Goal: Task Accomplishment & Management: Use online tool/utility

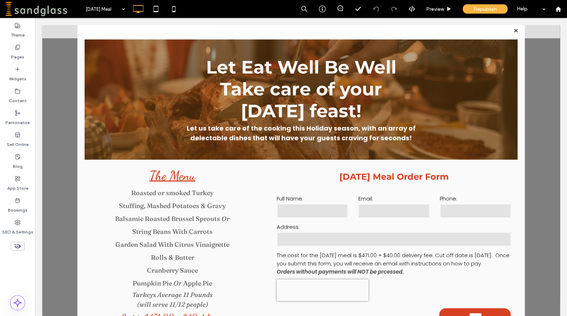
click at [511, 30] on div at bounding box center [515, 31] width 10 height 10
click at [510, 30] on div at bounding box center [515, 31] width 10 height 10
click at [16, 50] on label "Pages" at bounding box center [17, 55] width 13 height 10
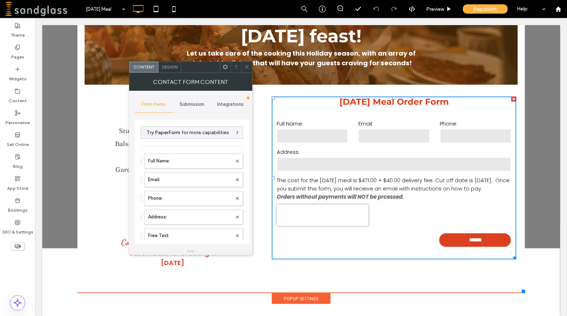
scroll to position [65, 0]
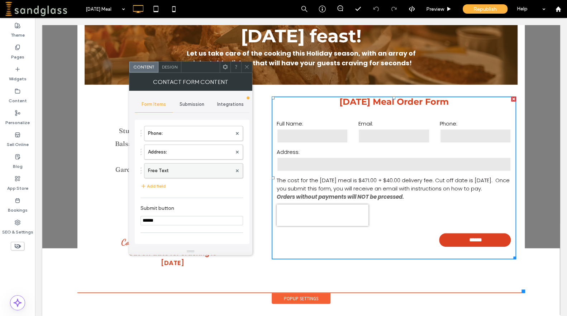
click at [216, 173] on label "Free Text" at bounding box center [190, 170] width 84 height 14
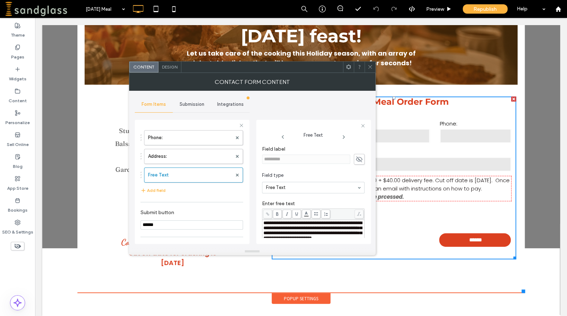
click at [302, 234] on span "**********" at bounding box center [312, 230] width 98 height 20
click at [555, 12] on div at bounding box center [558, 9] width 18 height 18
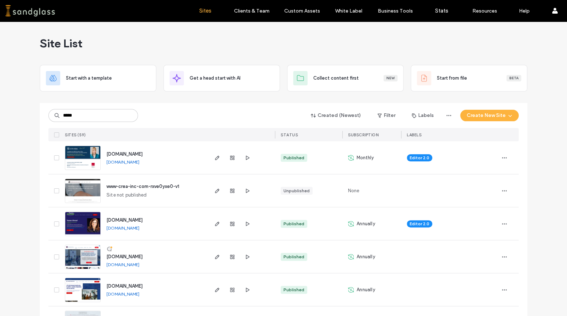
type input "*****"
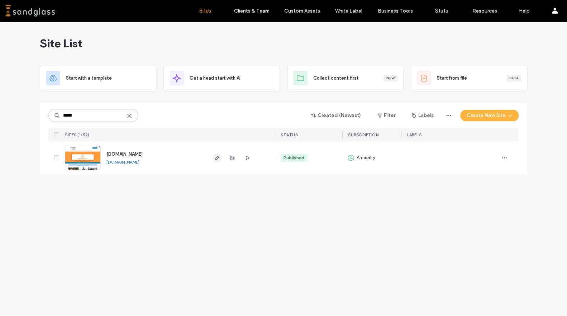
click at [217, 158] on use "button" at bounding box center [217, 157] width 4 height 4
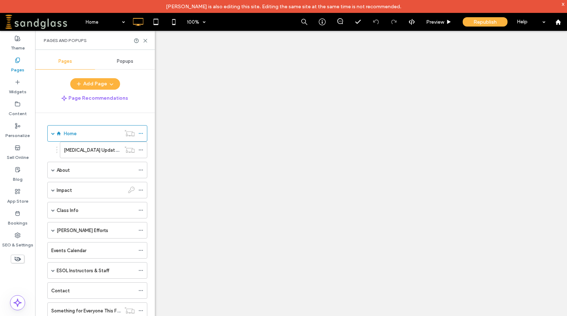
click at [125, 64] on span "Popups" at bounding box center [125, 61] width 16 height 6
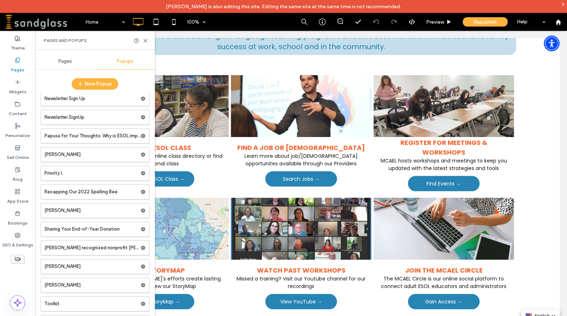
scroll to position [277, 0]
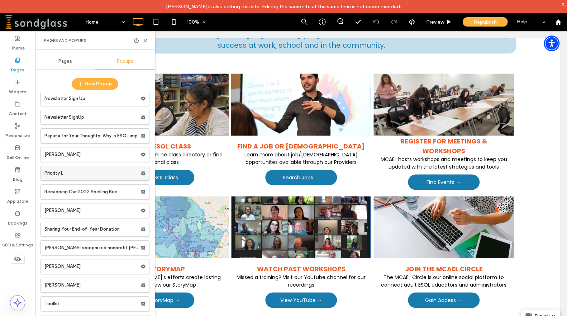
click at [57, 168] on label "Priority I." at bounding box center [92, 173] width 96 height 14
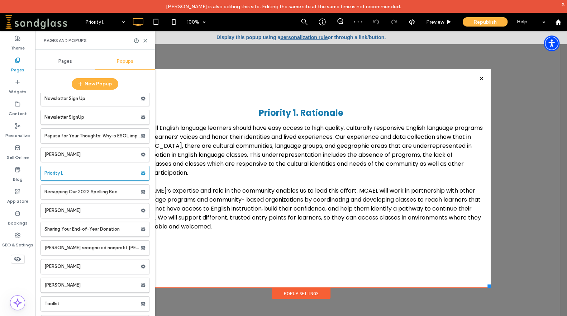
click at [20, 71] on label "Pages" at bounding box center [17, 68] width 13 height 10
click at [65, 63] on span "Pages" at bounding box center [65, 61] width 14 height 6
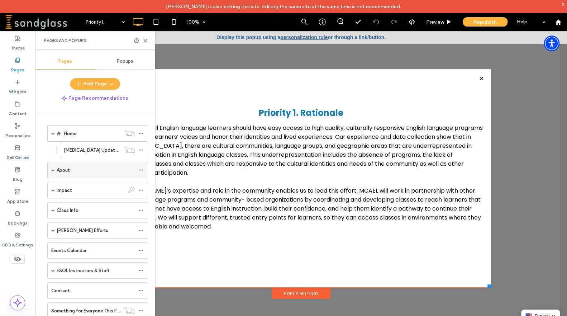
click at [52, 170] on span at bounding box center [53, 170] width 4 height 4
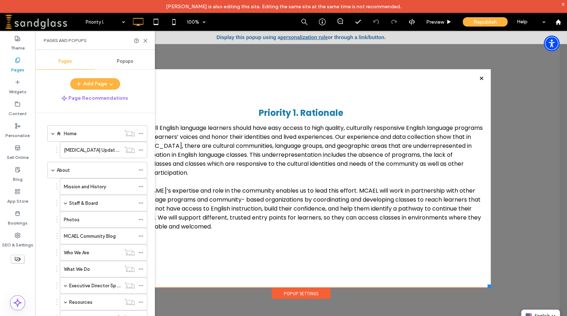
click at [152, 166] on div "Home Covid 19 Updates Resources About Mission and History Staff & Board Board o…" at bounding box center [99, 219] width 111 height 212
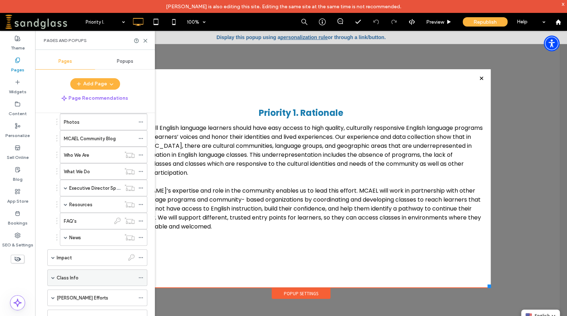
scroll to position [195, 0]
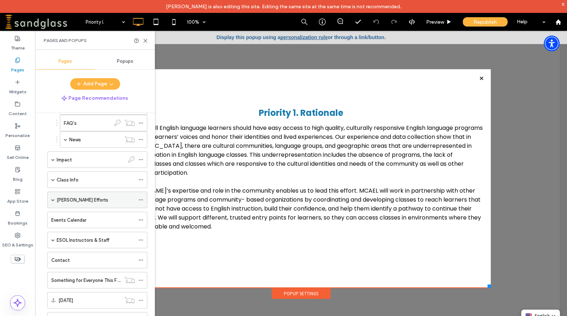
click at [51, 198] on span at bounding box center [53, 200] width 4 height 4
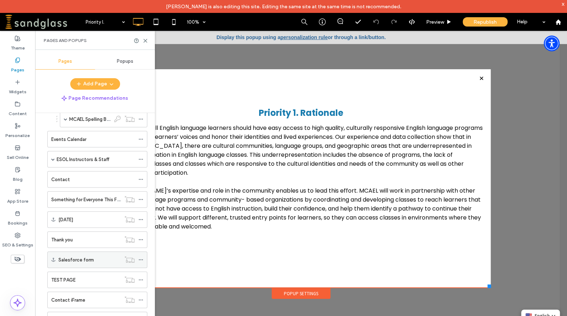
scroll to position [293, 0]
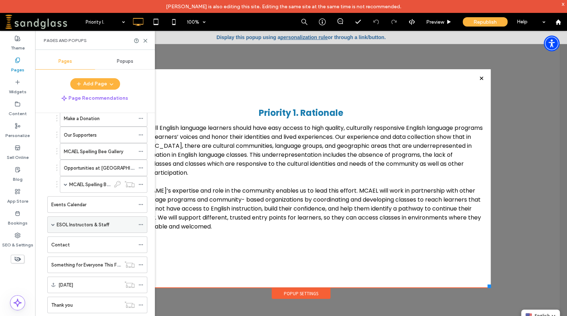
click at [63, 225] on div "ESOL Instructors & Staff" at bounding box center [96, 224] width 78 height 16
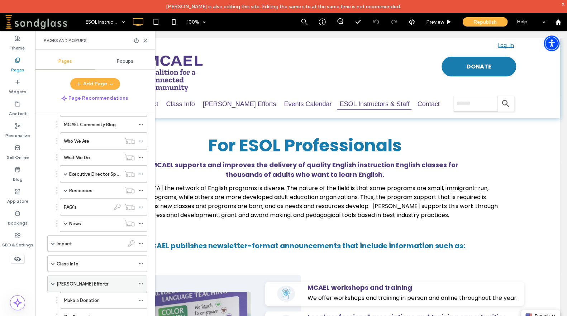
scroll to position [46, 0]
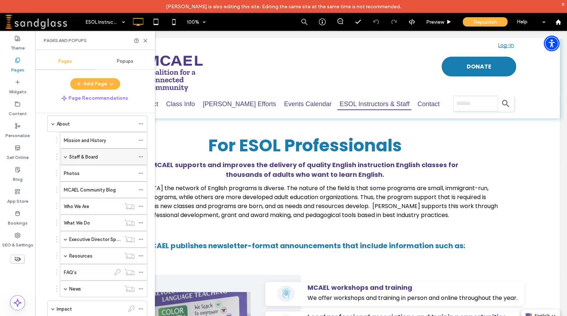
click at [93, 155] on label "Staff & Board" at bounding box center [83, 156] width 29 height 13
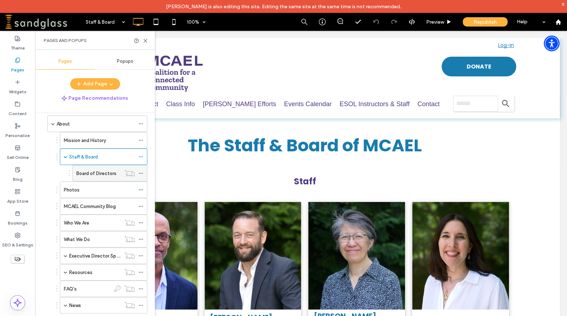
click at [92, 176] on div "Board of Directors" at bounding box center [98, 173] width 44 height 16
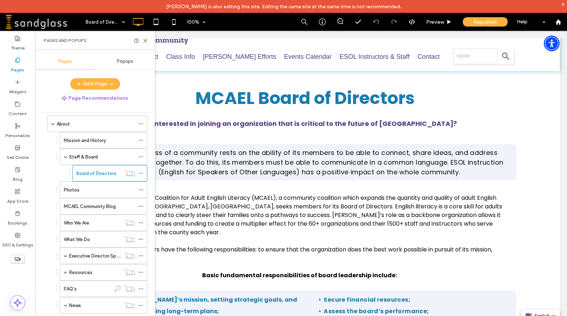
scroll to position [46, 0]
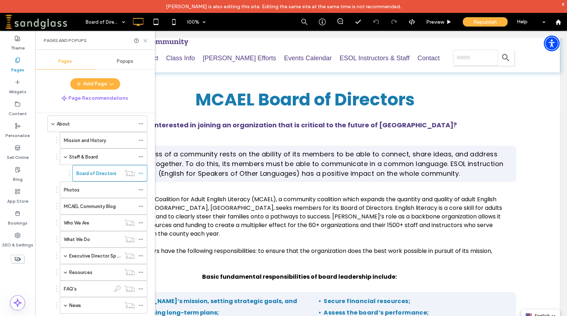
click at [144, 42] on icon at bounding box center [145, 40] width 5 height 5
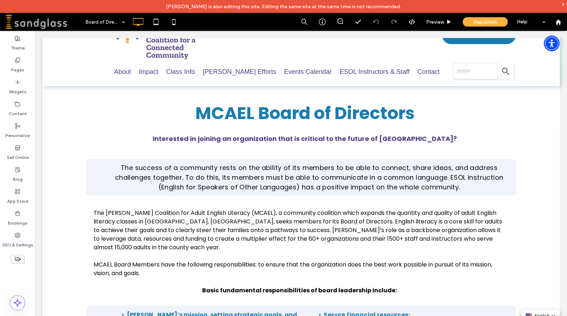
scroll to position [0, 0]
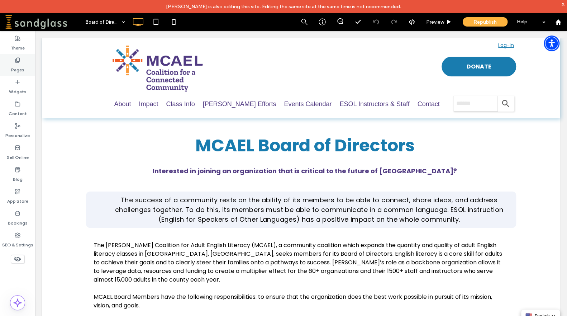
click at [21, 66] on label "Pages" at bounding box center [17, 68] width 13 height 10
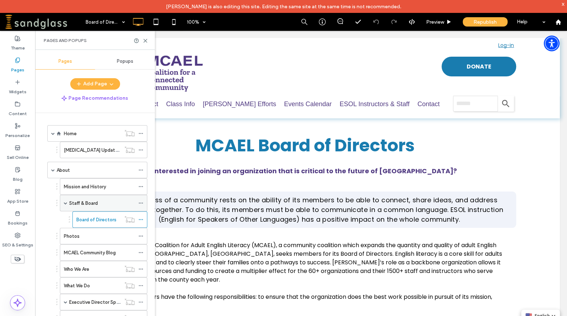
click at [80, 201] on label "Staff & Board" at bounding box center [83, 203] width 29 height 13
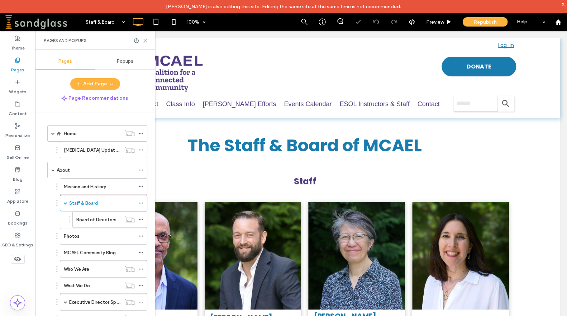
click at [144, 38] on icon at bounding box center [145, 40] width 5 height 5
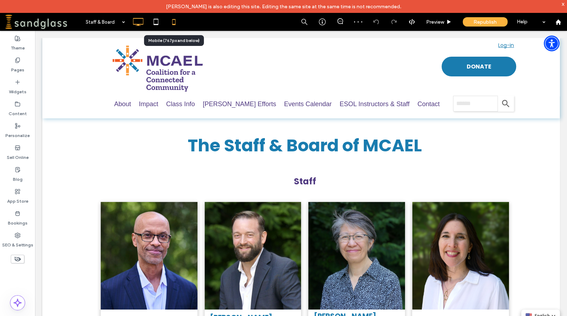
click at [174, 24] on use at bounding box center [173, 22] width 3 height 6
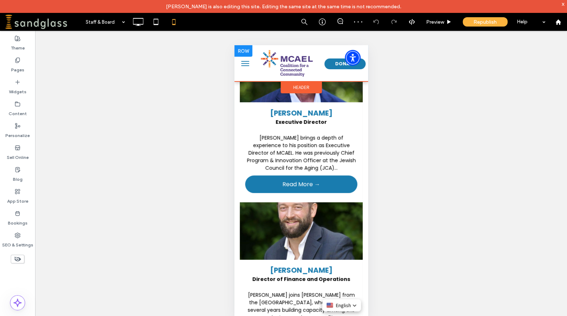
scroll to position [128, 0]
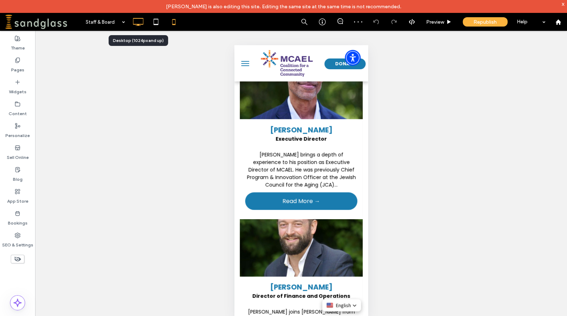
click at [135, 24] on use at bounding box center [138, 22] width 10 height 8
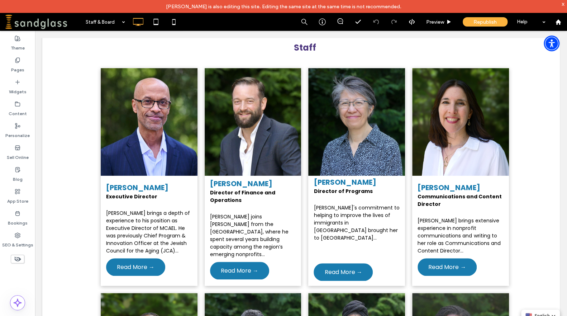
scroll to position [14, 0]
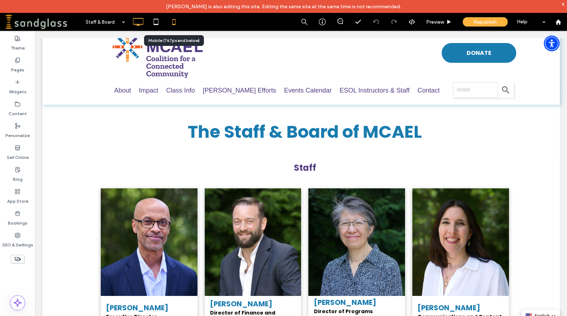
click at [172, 21] on icon at bounding box center [174, 22] width 14 height 14
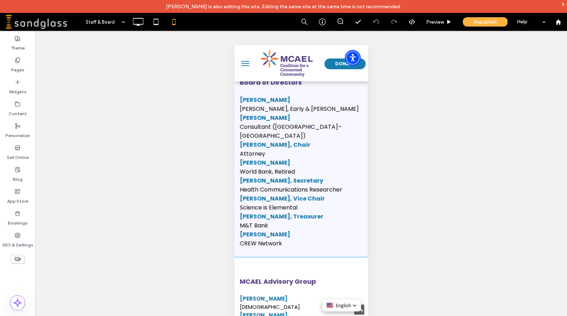
scroll to position [1727, 0]
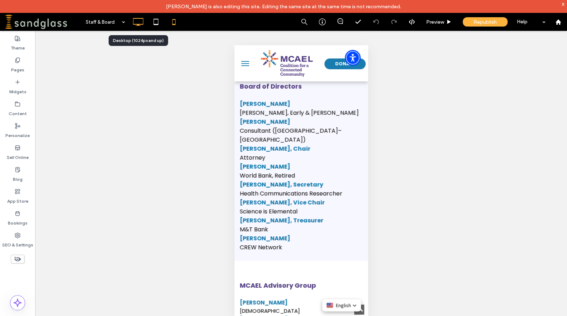
click at [134, 24] on use at bounding box center [138, 22] width 10 height 8
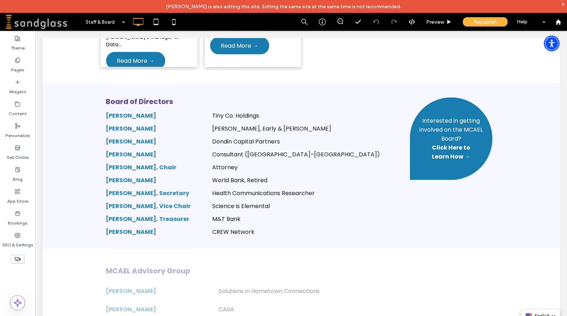
scroll to position [799, 0]
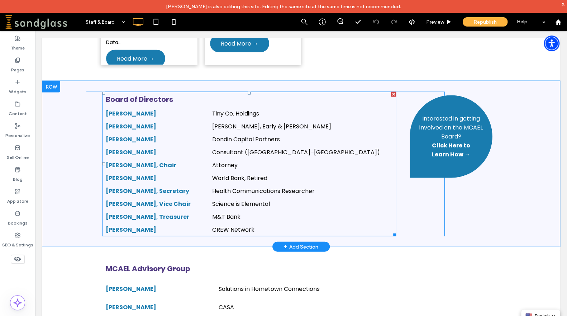
drag, startPoint x: 104, startPoint y: 98, endPoint x: 121, endPoint y: 122, distance: 29.7
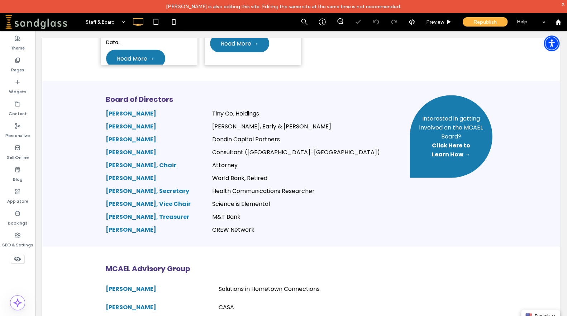
click at [121, 122] on div at bounding box center [283, 158] width 567 height 316
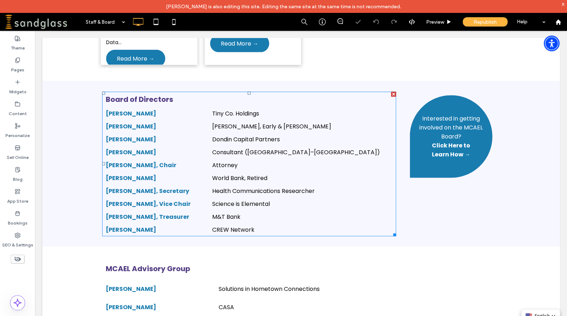
click at [121, 122] on td "Lauri E. Cleary" at bounding box center [151, 126] width 98 height 13
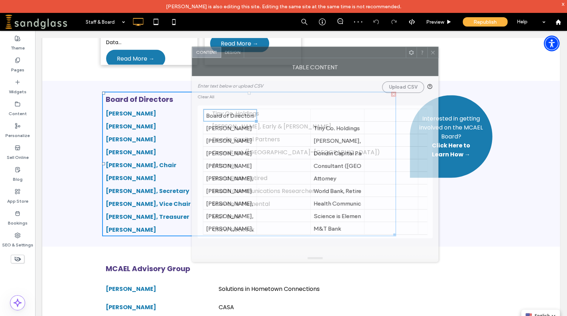
drag, startPoint x: 196, startPoint y: 58, endPoint x: 345, endPoint y: 54, distance: 149.4
click at [345, 54] on div at bounding box center [325, 52] width 162 height 11
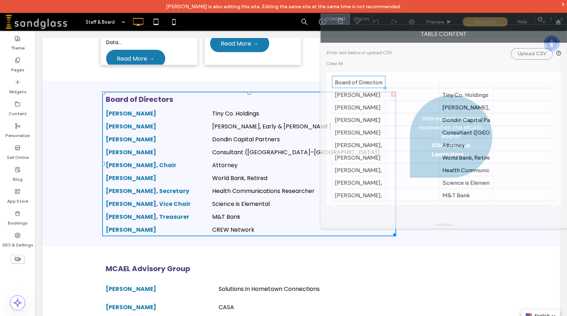
drag, startPoint x: 363, startPoint y: 56, endPoint x: 497, endPoint y: 23, distance: 138.3
click at [497, 23] on div at bounding box center [453, 19] width 162 height 11
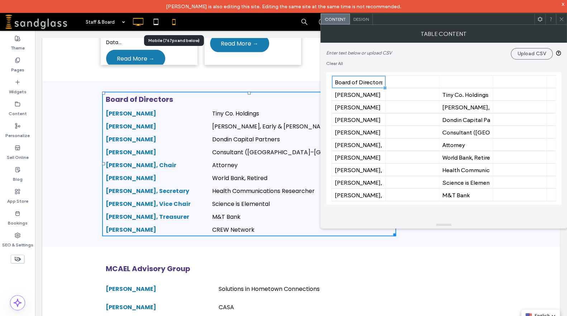
click at [173, 23] on icon at bounding box center [174, 22] width 14 height 14
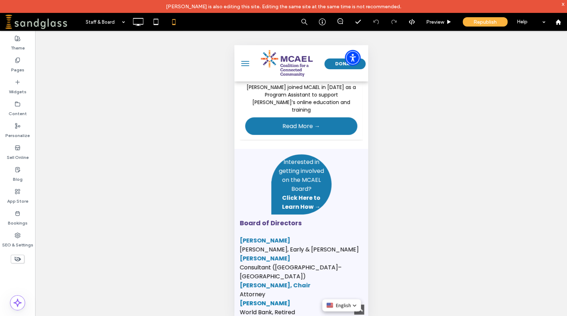
scroll to position [1594, 0]
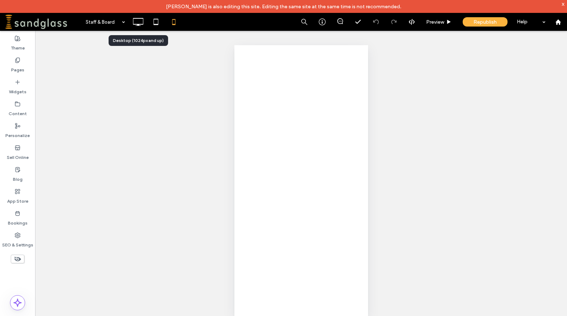
click at [140, 22] on icon at bounding box center [138, 22] width 14 height 14
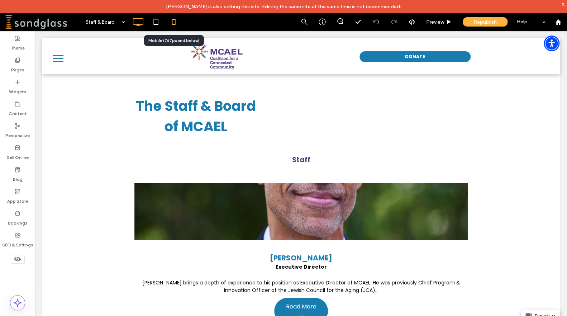
click at [172, 20] on icon at bounding box center [174, 22] width 14 height 14
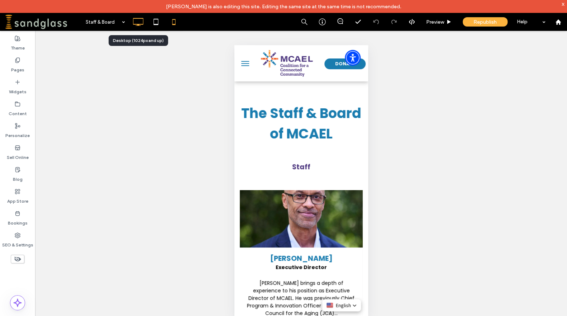
click at [138, 22] on icon at bounding box center [138, 22] width 14 height 14
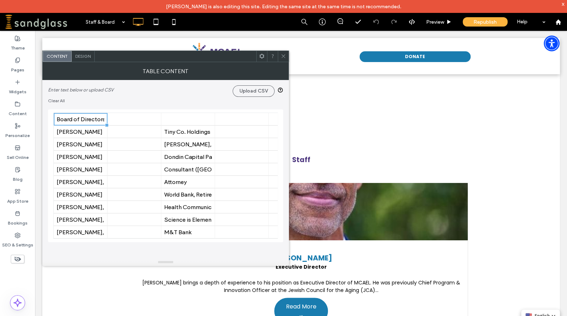
click at [20, 261] on icon at bounding box center [18, 259] width 8 height 8
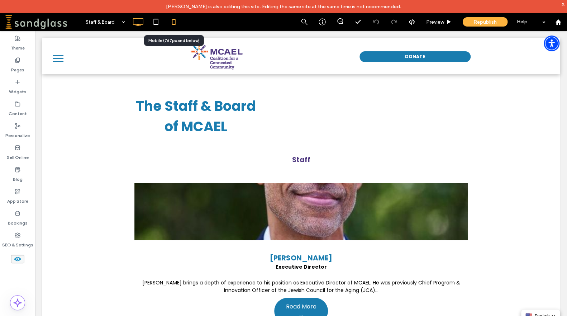
click at [175, 21] on use at bounding box center [173, 22] width 3 height 6
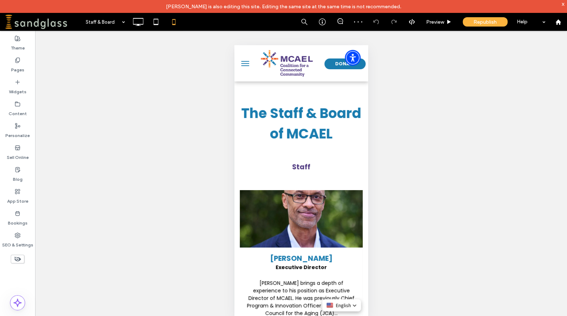
click at [17, 261] on icon at bounding box center [18, 259] width 8 height 8
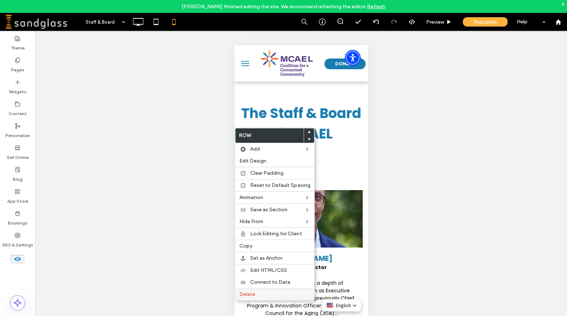
click at [259, 288] on div "Delete" at bounding box center [274, 294] width 79 height 12
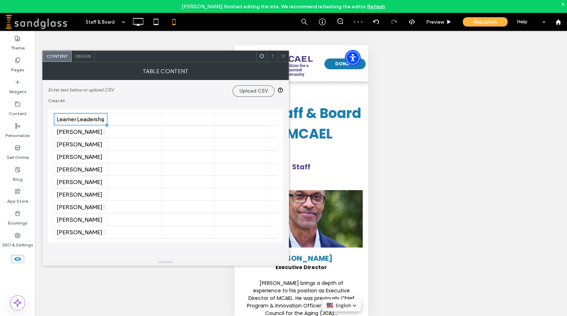
click at [283, 53] on span at bounding box center [282, 56] width 5 height 11
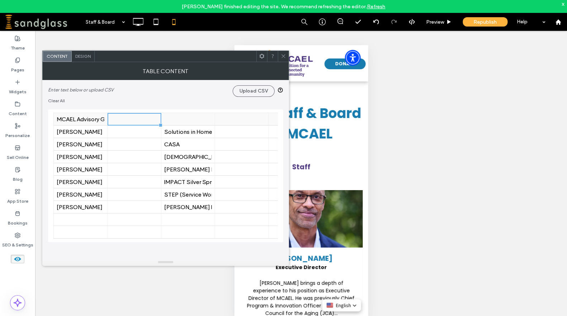
click at [148, 123] on div at bounding box center [134, 119] width 48 height 13
click at [160, 120] on div at bounding box center [134, 119] width 54 height 13
drag, startPoint x: 141, startPoint y: 118, endPoint x: 183, endPoint y: 83, distance: 55.4
click at [183, 83] on div "Enter text below or upload CSV Upload CSV" at bounding box center [165, 88] width 235 height 17
click at [138, 18] on icon at bounding box center [138, 22] width 14 height 14
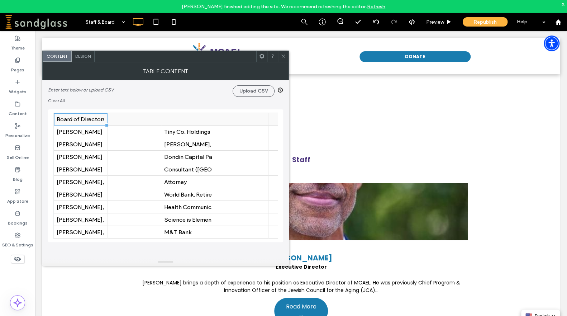
click at [142, 120] on div at bounding box center [134, 119] width 48 height 13
click at [157, 117] on div at bounding box center [134, 119] width 48 height 13
click at [159, 105] on span "Enter text below or upload CSV Upload CSV Clear All 01 01 01 01 01 01 01 01 01 …" at bounding box center [165, 161] width 235 height 162
drag, startPoint x: 128, startPoint y: 117, endPoint x: 80, endPoint y: 54, distance: 79.7
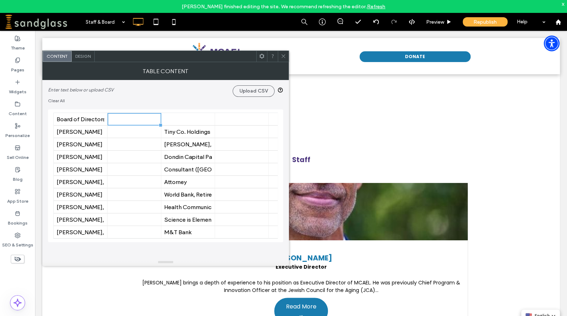
click at [80, 54] on span "Design" at bounding box center [82, 55] width 15 height 5
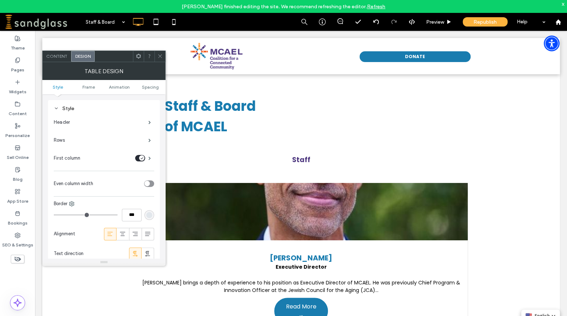
click at [153, 182] on div "toggle" at bounding box center [149, 183] width 10 height 6
click at [52, 56] on span "Content" at bounding box center [56, 55] width 21 height 5
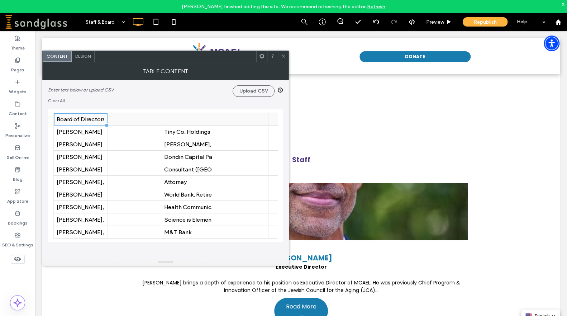
click at [133, 118] on div at bounding box center [134, 119] width 48 height 13
drag, startPoint x: 133, startPoint y: 117, endPoint x: 122, endPoint y: 116, distance: 11.6
click at [122, 116] on div at bounding box center [134, 119] width 48 height 13
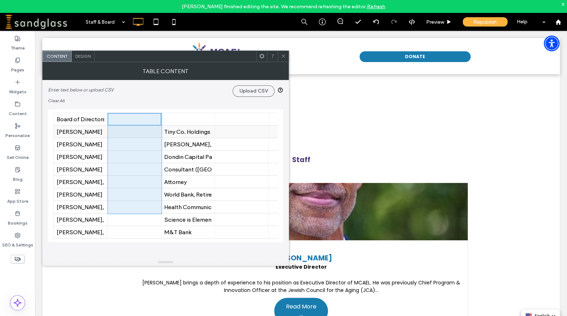
scroll to position [63, 0]
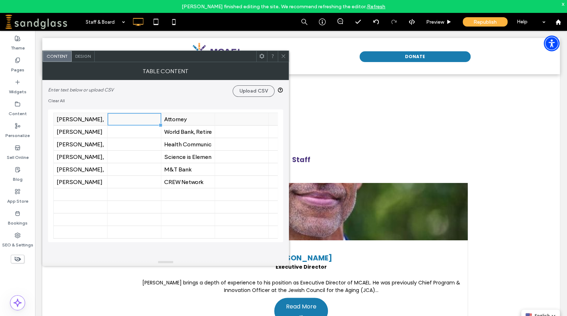
click at [147, 118] on div at bounding box center [134, 119] width 48 height 13
click at [80, 54] on span "Design" at bounding box center [82, 55] width 15 height 5
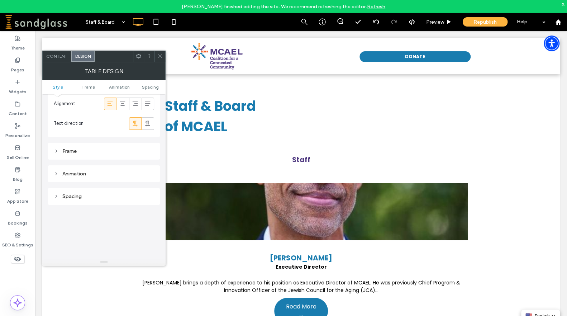
scroll to position [128, 0]
click at [54, 153] on icon at bounding box center [56, 152] width 5 height 5
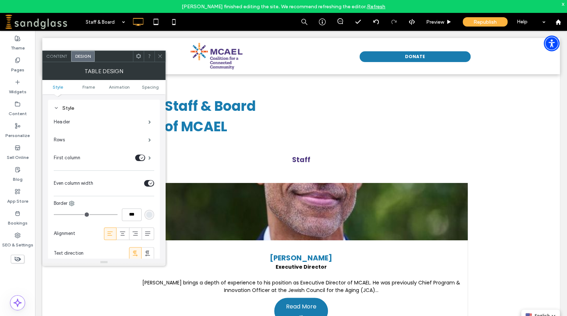
scroll to position [0, 0]
click at [57, 55] on span "Content" at bounding box center [56, 55] width 21 height 5
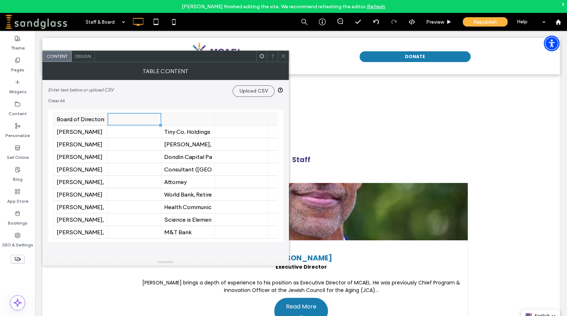
click at [133, 119] on div at bounding box center [134, 119] width 48 height 13
click at [162, 98] on div "Enter text below or upload CSV Upload CSV Clear All" at bounding box center [165, 92] width 235 height 24
drag, startPoint x: 130, startPoint y: 121, endPoint x: 113, endPoint y: 121, distance: 16.8
click at [113, 121] on div at bounding box center [134, 119] width 48 height 13
click at [172, 133] on div "Tiny Co. Holdings" at bounding box center [188, 131] width 48 height 7
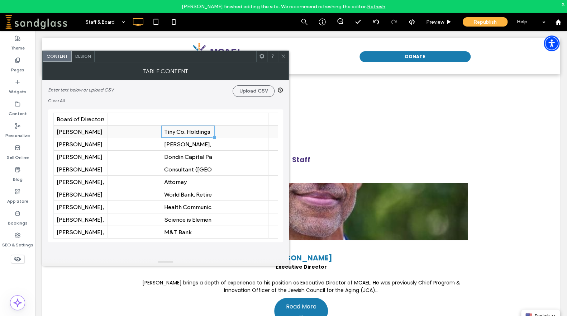
click at [172, 133] on div "Tiny Co. Holdings" at bounding box center [188, 131] width 48 height 7
click at [176, 131] on div "Tiny Co. Holdings" at bounding box center [188, 131] width 48 height 7
click at [210, 132] on use at bounding box center [208, 131] width 5 height 5
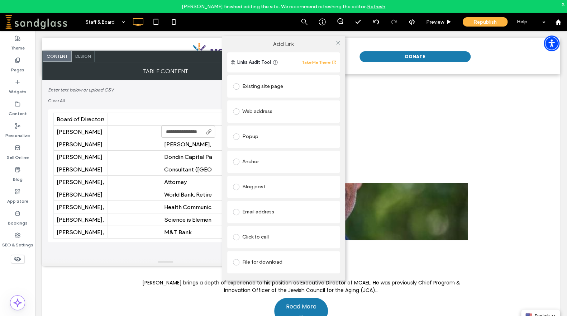
click at [180, 132] on div "Add Link Links Audit Tool Take Me There Existing site page Web address Popup An…" at bounding box center [283, 158] width 567 height 316
click at [199, 134] on div "Add Link Links Audit Tool Take Me There Existing site page Web address Popup An…" at bounding box center [283, 158] width 567 height 316
click at [210, 135] on div "Add Link Links Audit Tool Take Me There Existing site page Web address Popup An…" at bounding box center [283, 158] width 567 height 316
drag, startPoint x: 335, startPoint y: 39, endPoint x: 230, endPoint y: 100, distance: 121.1
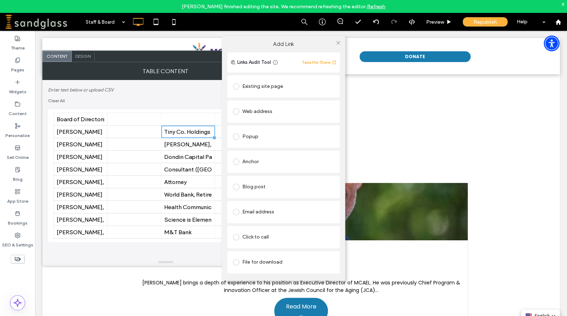
click at [335, 40] on span at bounding box center [337, 43] width 5 height 11
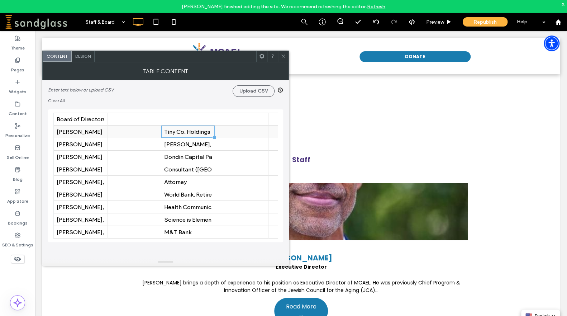
drag, startPoint x: 182, startPoint y: 134, endPoint x: 174, endPoint y: 133, distance: 8.3
click at [174, 133] on div "Tiny Co. Holdings" at bounding box center [188, 131] width 48 height 7
click at [119, 127] on div at bounding box center [134, 131] width 48 height 13
click at [125, 133] on div at bounding box center [134, 131] width 48 height 13
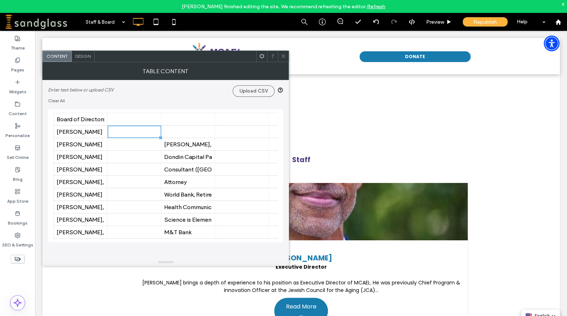
click at [284, 55] on use at bounding box center [283, 56] width 4 height 4
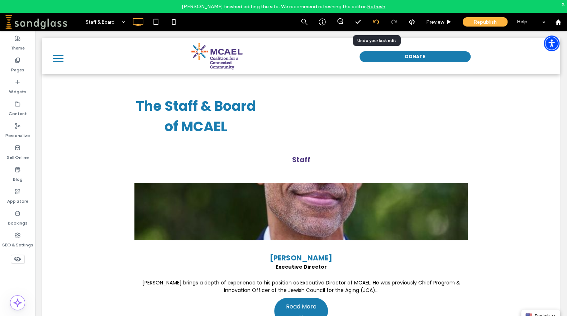
click at [375, 24] on icon at bounding box center [376, 22] width 6 height 6
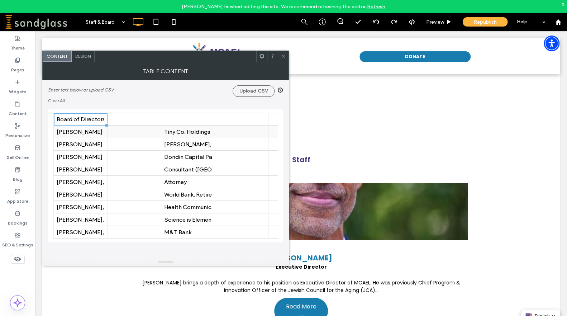
click at [124, 132] on div at bounding box center [134, 131] width 48 height 13
type input "**********"
click at [287, 54] on div at bounding box center [283, 56] width 11 height 11
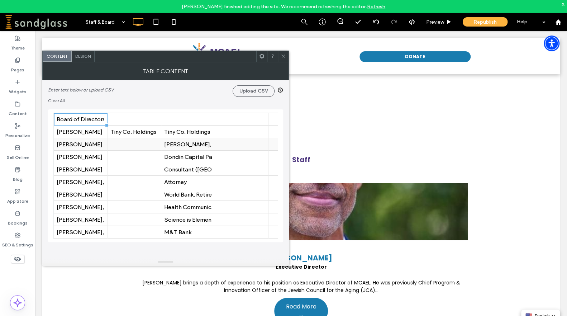
click at [134, 144] on div at bounding box center [134, 144] width 48 height 13
type input "**********"
click at [132, 157] on div at bounding box center [134, 156] width 48 height 13
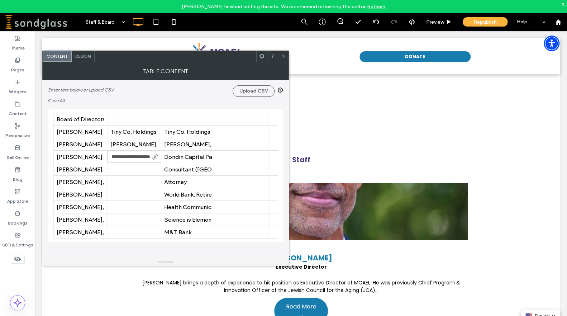
click at [140, 157] on input "**********" at bounding box center [134, 156] width 54 height 12
type input "**********"
click at [137, 172] on div at bounding box center [134, 169] width 48 height 13
type input "**********"
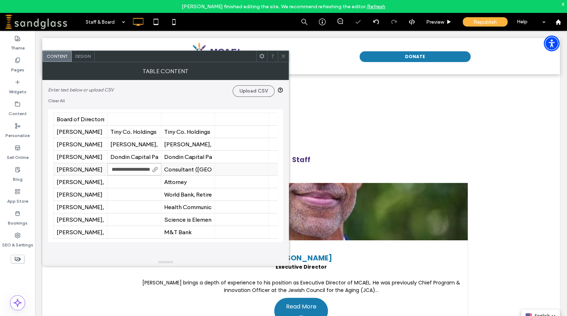
scroll to position [0, 19]
type input "********"
type input "**********"
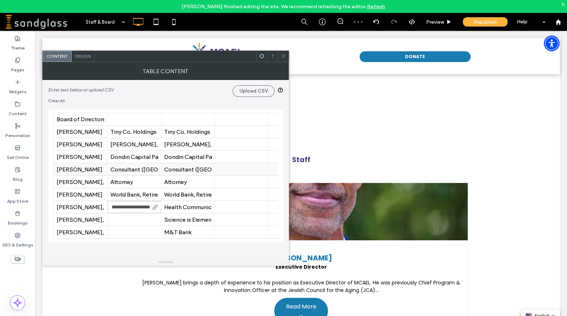
type input "**********"
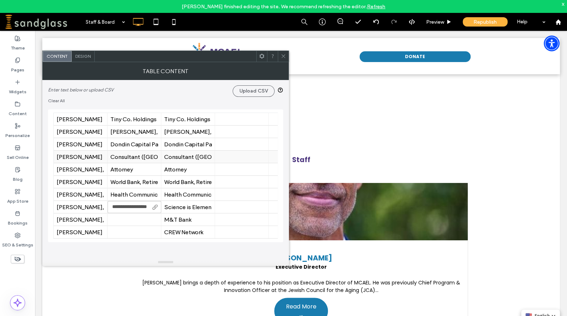
type input "**********"
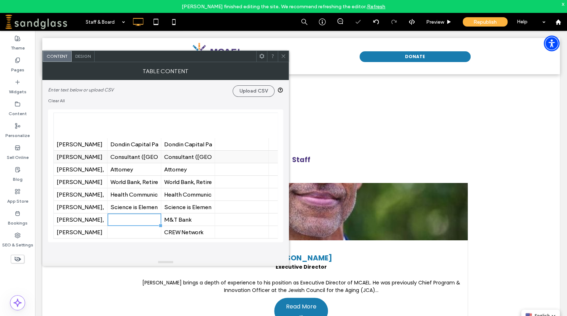
scroll to position [38, 0]
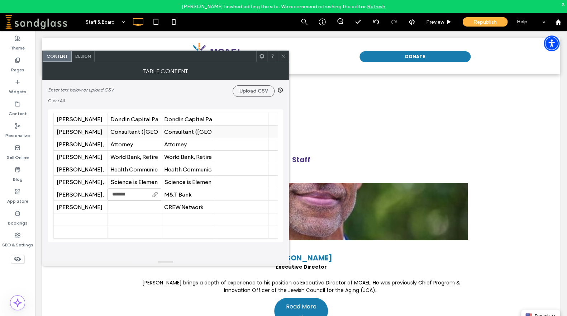
type input "********"
type input "**********"
click at [205, 118] on div "Dondin Capital Partners" at bounding box center [188, 119] width 48 height 7
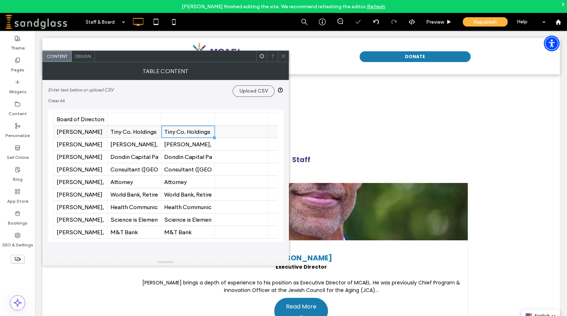
click at [193, 133] on div "Tiny Co. Holdings" at bounding box center [188, 131] width 48 height 7
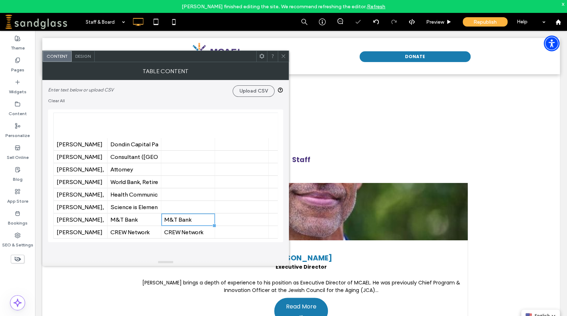
scroll to position [38, 0]
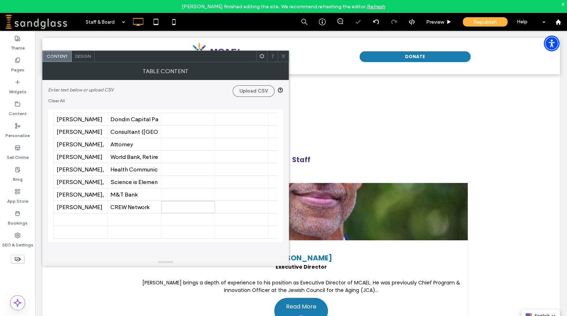
click at [284, 57] on icon at bounding box center [282, 55] width 5 height 5
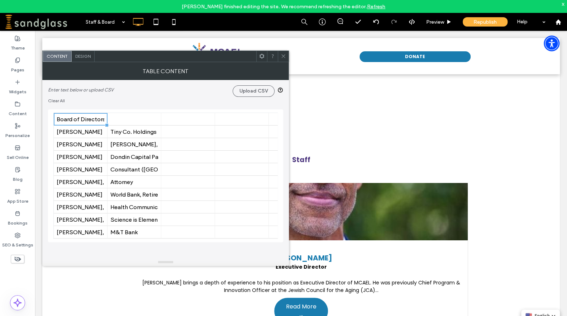
click at [263, 54] on use at bounding box center [261, 56] width 5 height 5
click at [285, 54] on use at bounding box center [283, 56] width 4 height 4
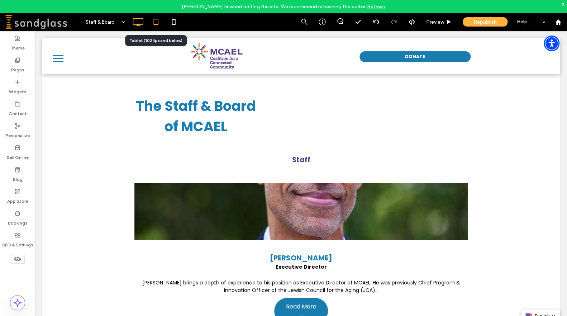
click at [154, 22] on icon at bounding box center [156, 22] width 14 height 14
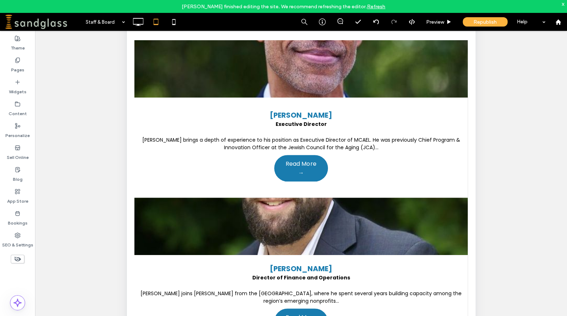
scroll to position [136, 0]
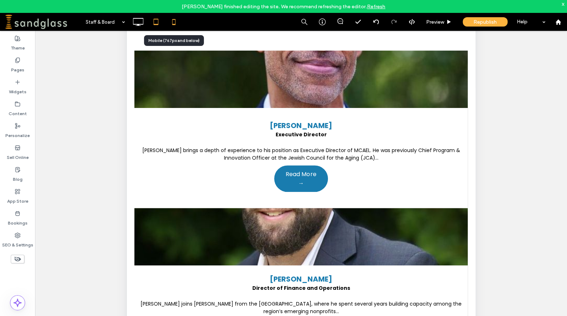
click at [171, 23] on icon at bounding box center [174, 22] width 14 height 14
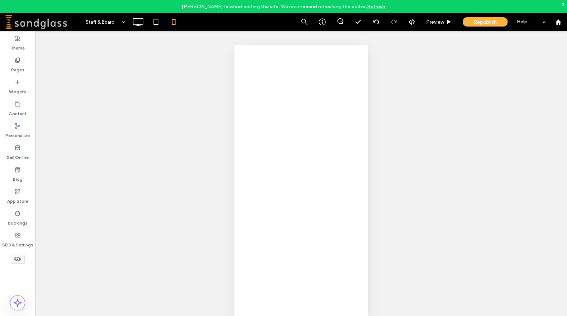
scroll to position [0, 0]
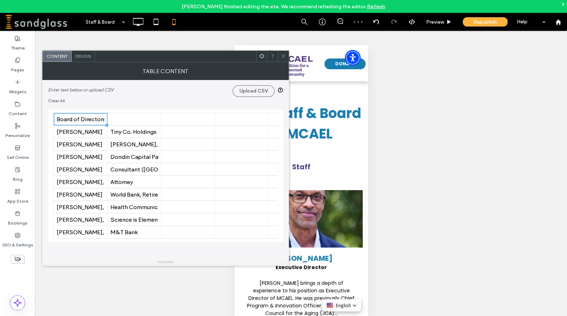
click at [85, 52] on div "Design" at bounding box center [83, 56] width 23 height 11
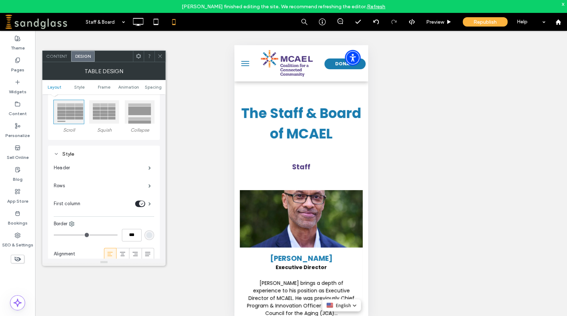
scroll to position [34, 0]
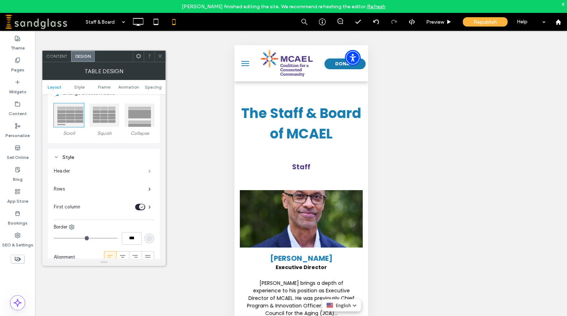
click at [148, 171] on span at bounding box center [149, 171] width 3 height 4
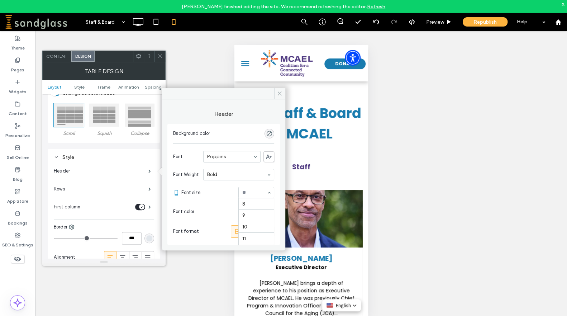
scroll to position [58, 0]
click at [278, 95] on icon at bounding box center [279, 93] width 5 height 5
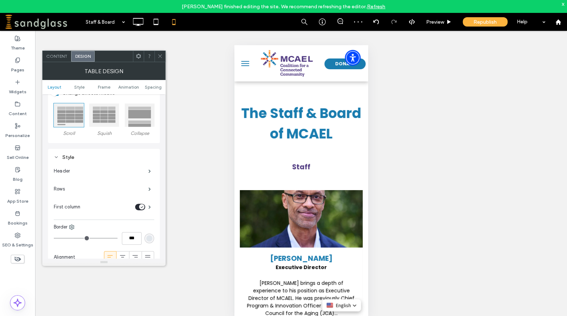
click at [160, 57] on icon at bounding box center [159, 55] width 5 height 5
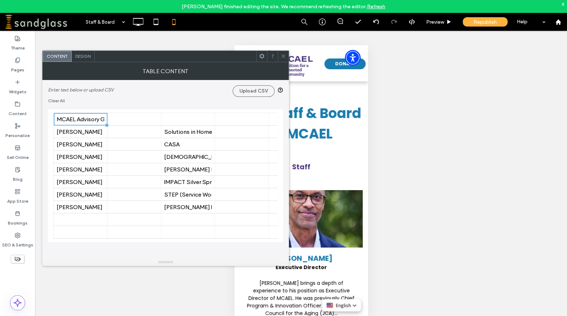
click at [86, 58] on span "Design" at bounding box center [82, 55] width 15 height 5
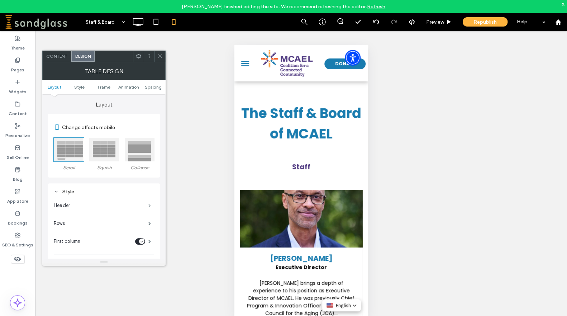
click at [149, 205] on span at bounding box center [149, 205] width 3 height 4
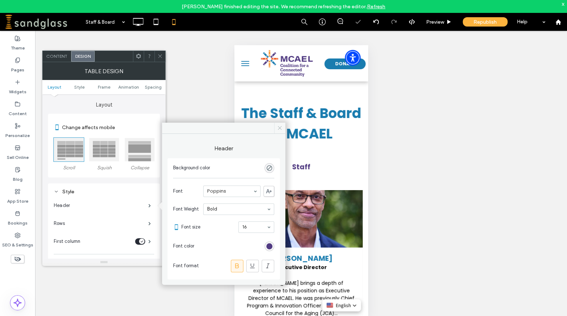
click at [280, 126] on icon at bounding box center [279, 127] width 5 height 5
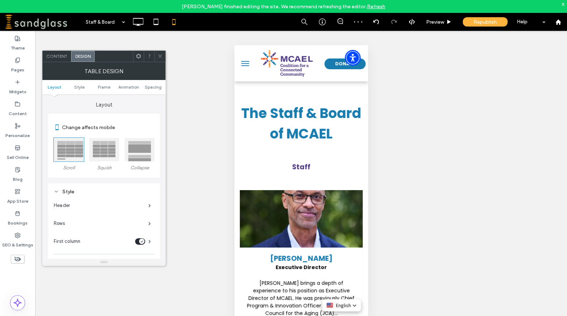
click at [162, 54] on icon at bounding box center [159, 55] width 5 height 5
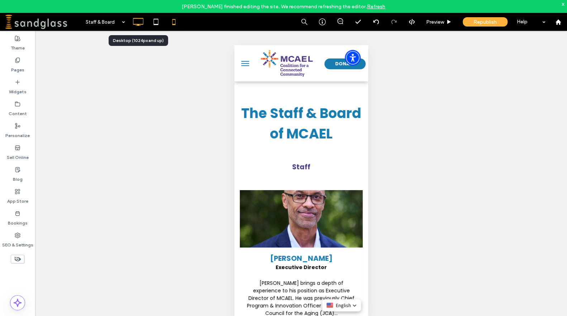
click at [140, 24] on use at bounding box center [138, 22] width 10 height 8
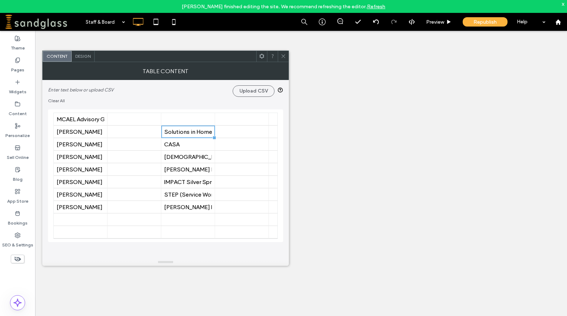
click at [170, 131] on div "Solutions in Hometown Connections" at bounding box center [188, 131] width 48 height 7
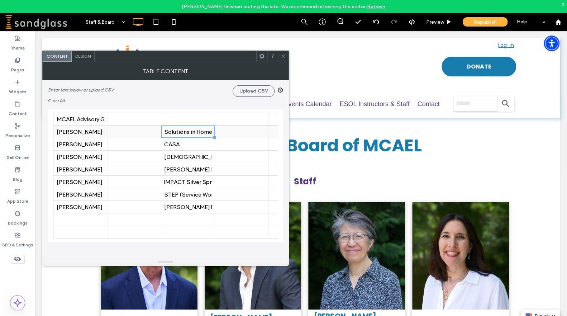
click at [116, 132] on div at bounding box center [134, 131] width 48 height 13
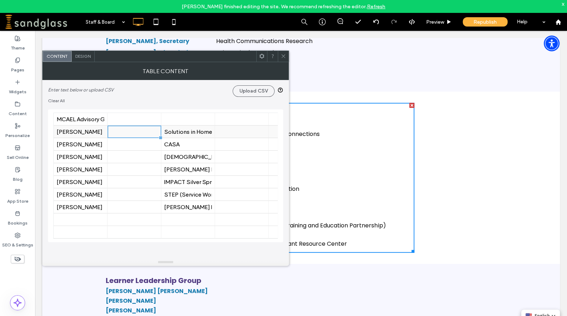
scroll to position [959, 0]
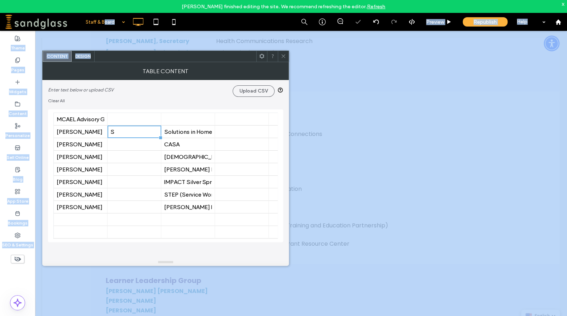
drag, startPoint x: 135, startPoint y: 59, endPoint x: 110, endPoint y: 29, distance: 39.4
click at [104, 27] on body "Geng Chan finished editing the site. We recommend refreshing the editor. Refres…" at bounding box center [283, 158] width 567 height 316
click at [165, 53] on div at bounding box center [176, 56] width 162 height 11
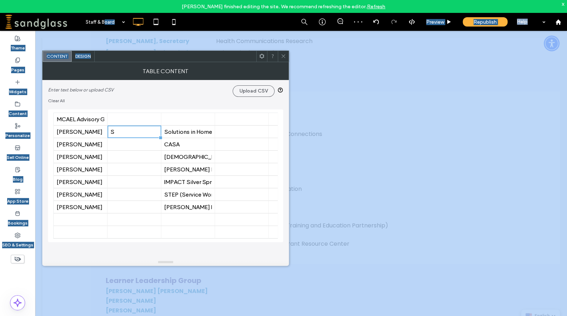
click at [407, 114] on th at bounding box center [315, 114] width 197 height 22
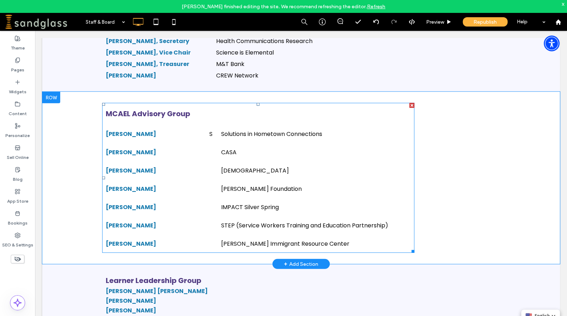
click at [178, 154] on td "Edwin Mejia" at bounding box center [154, 152] width 104 height 18
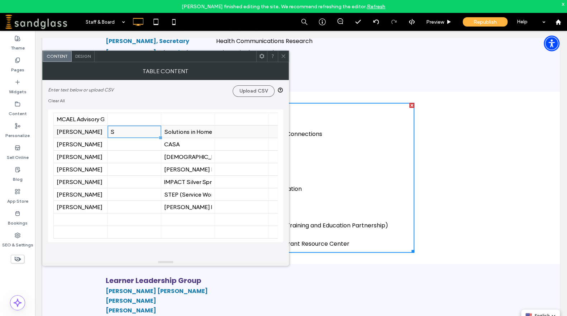
click at [121, 130] on div "S" at bounding box center [134, 131] width 48 height 7
click at [119, 132] on div "S" at bounding box center [134, 131] width 48 height 7
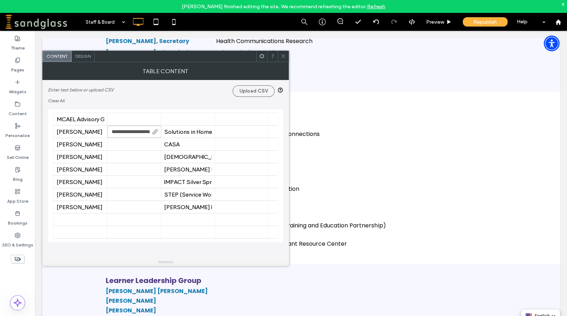
scroll to position [0, 32]
type input "**********"
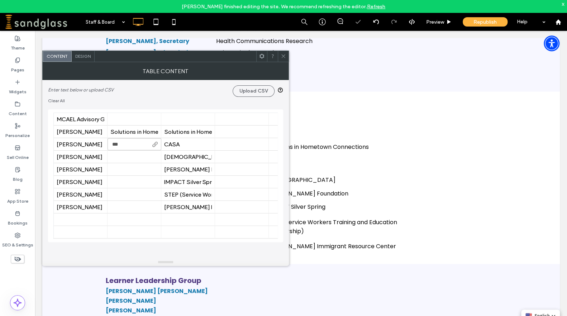
type input "****"
type input "**********"
click at [123, 171] on div at bounding box center [134, 169] width 48 height 13
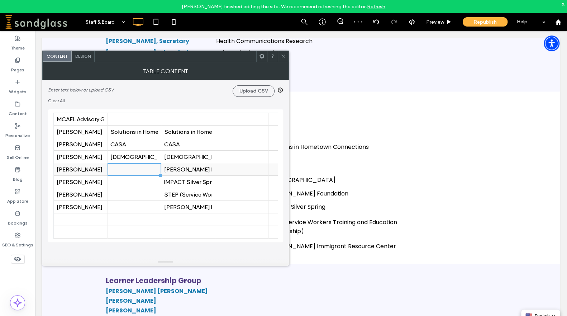
click at [123, 171] on div at bounding box center [134, 169] width 48 height 13
type input "**********"
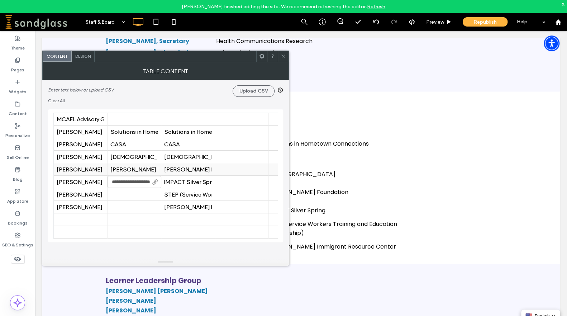
scroll to position [0, 11]
type input "**********"
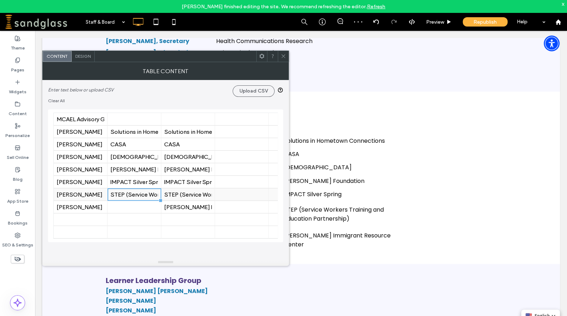
click at [131, 194] on div "STEP (Service Workers Training and Education" at bounding box center [134, 194] width 48 height 7
click at [131, 194] on input "**********" at bounding box center [134, 194] width 54 height 12
click at [143, 194] on input "**********" at bounding box center [134, 194] width 54 height 12
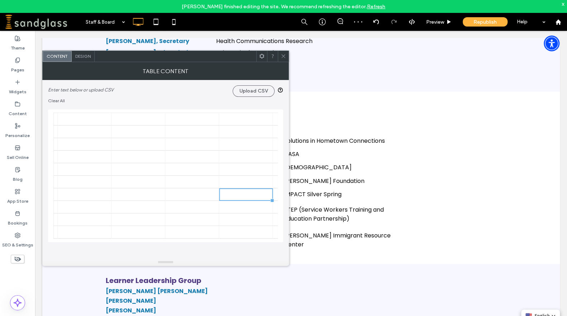
scroll to position [0, 0]
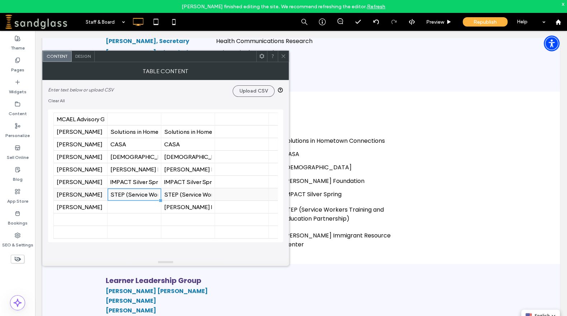
click at [141, 193] on div "STEP (Service Workers Training and Education" at bounding box center [134, 194] width 48 height 7
click at [141, 193] on input "**********" at bounding box center [134, 194] width 54 height 12
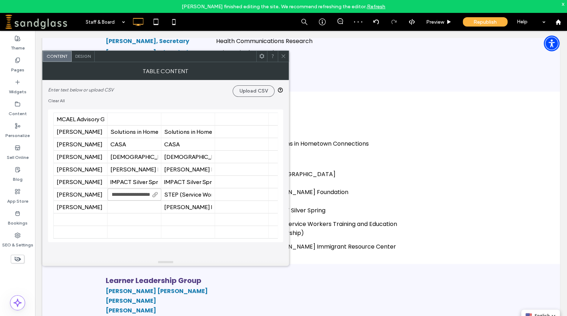
type input "**********"
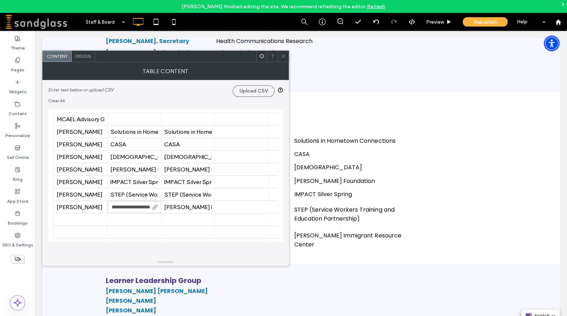
type input "**********"
click at [192, 135] on div "Solutions in Hometown Connections" at bounding box center [188, 131] width 48 height 7
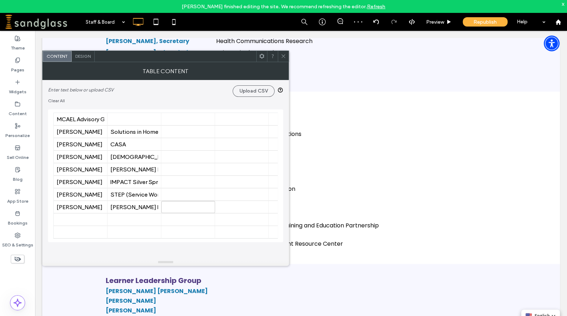
click at [284, 57] on icon at bounding box center [282, 55] width 5 height 5
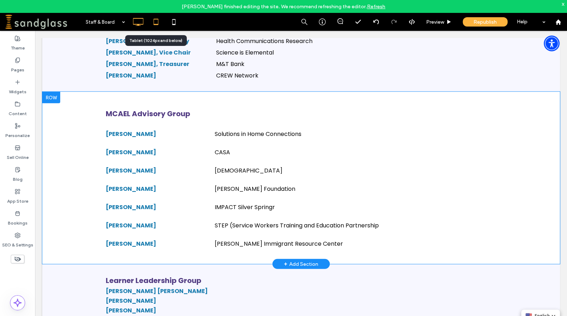
click at [154, 23] on icon at bounding box center [156, 22] width 14 height 14
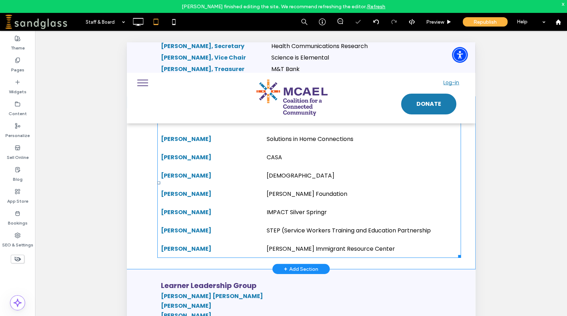
scroll to position [854, 0]
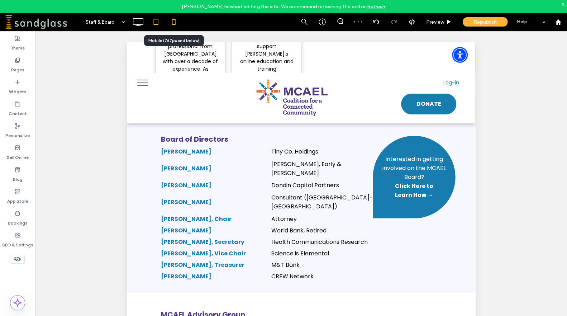
click at [174, 25] on icon at bounding box center [174, 22] width 14 height 14
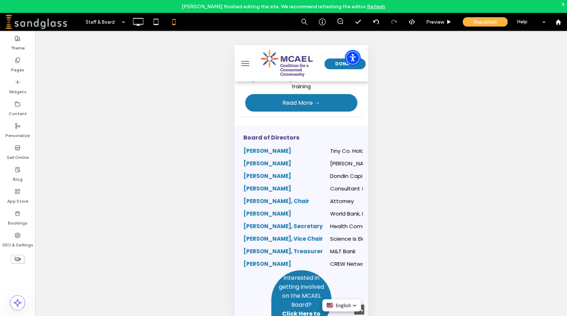
scroll to position [1670, 0]
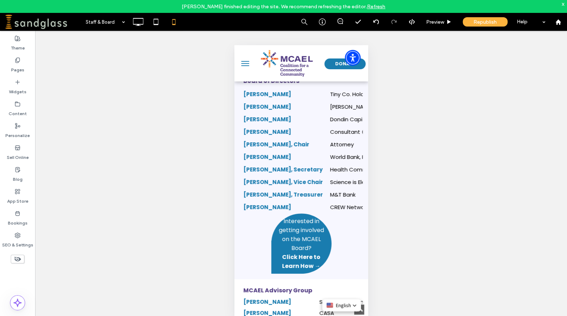
drag, startPoint x: 366, startPoint y: 64, endPoint x: 602, endPoint y: 231, distance: 289.3
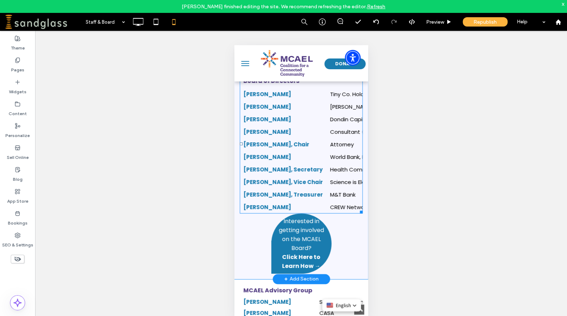
scroll to position [1540, 0]
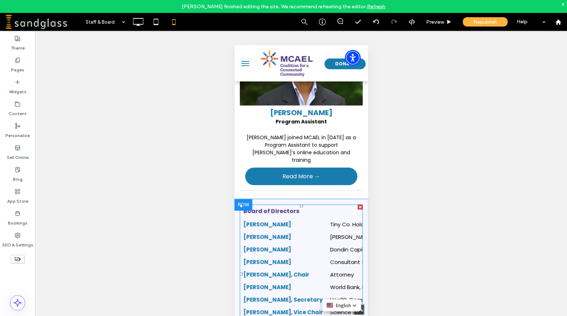
click at [294, 225] on td "Benjamin Arnstein" at bounding box center [282, 224] width 87 height 13
click at [294, 247] on td "Raul Elias Ayala" at bounding box center [282, 249] width 87 height 13
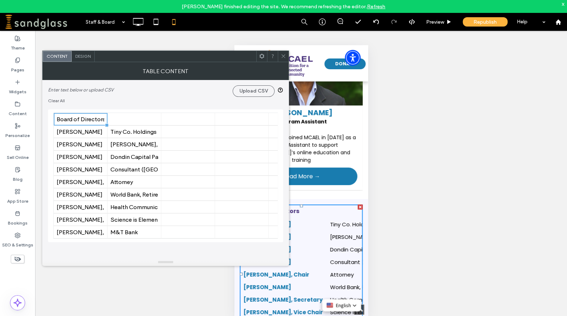
click at [80, 54] on span "Design" at bounding box center [82, 55] width 15 height 5
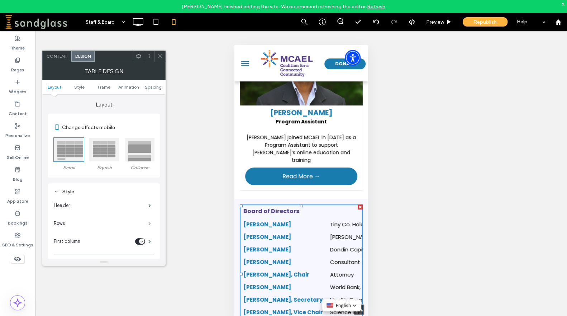
click at [148, 222] on span at bounding box center [149, 223] width 3 height 4
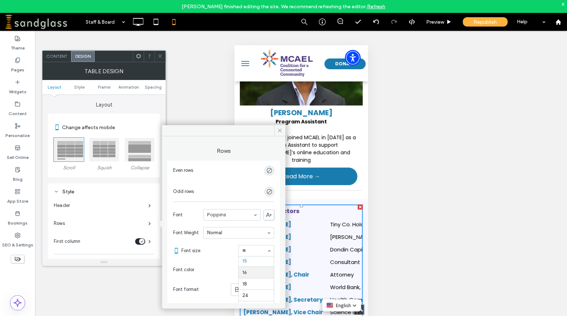
scroll to position [37, 0]
click at [254, 254] on div at bounding box center [256, 250] width 35 height 11
click at [269, 251] on div "12" at bounding box center [256, 250] width 36 height 11
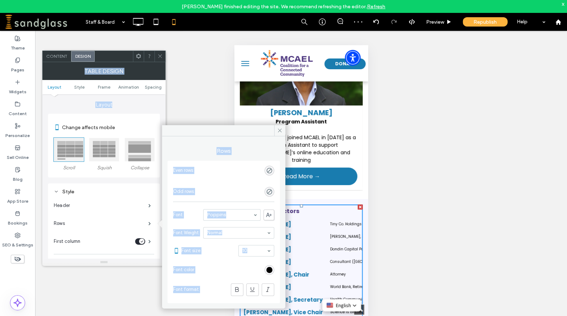
drag, startPoint x: 210, startPoint y: 130, endPoint x: 153, endPoint y: 106, distance: 61.8
click at [153, 105] on div "Rows Even rows Odd rows Font Poppins Font Weight Normal Font size 10 Font color…" at bounding box center [103, 163] width 123 height 203
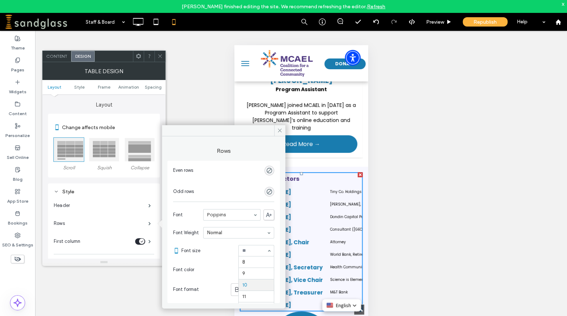
scroll to position [23, 0]
click at [266, 250] on div "8 9 10 11 12 14 15 16 18 24 30 32 36 48 60 72 96" at bounding box center [256, 250] width 36 height 11
click at [278, 133] on icon at bounding box center [279, 130] width 5 height 5
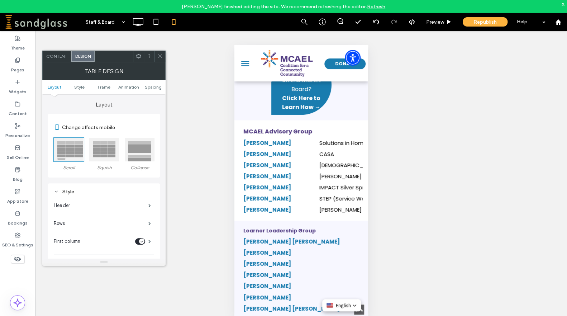
scroll to position [1796, 0]
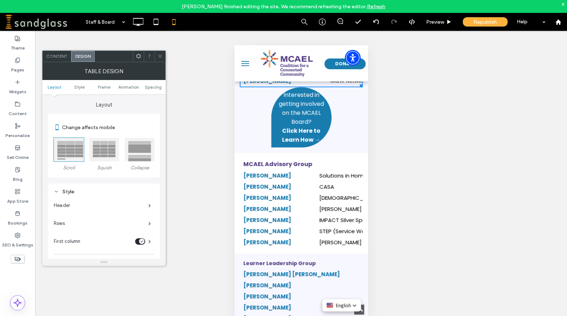
click at [261, 192] on td "Rosa Bello" at bounding box center [277, 197] width 76 height 11
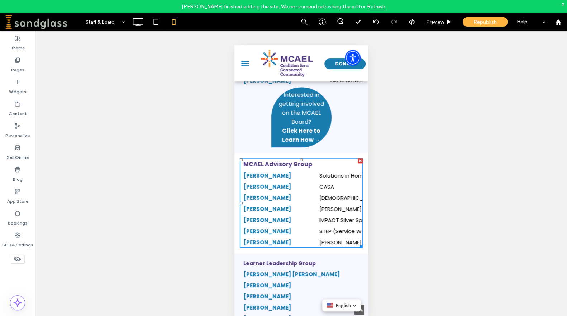
click at [292, 181] on td "Edwin Mejia" at bounding box center [277, 186] width 76 height 11
click at [293, 226] on td "Claire Kevill" at bounding box center [277, 230] width 76 height 11
click at [271, 281] on td "Sindy Cortes" at bounding box center [291, 284] width 104 height 11
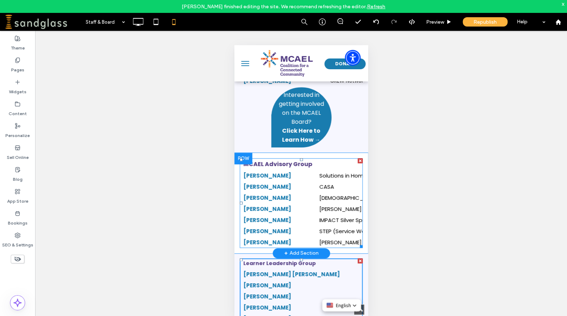
click at [270, 209] on td "Colette Moore" at bounding box center [277, 208] width 76 height 11
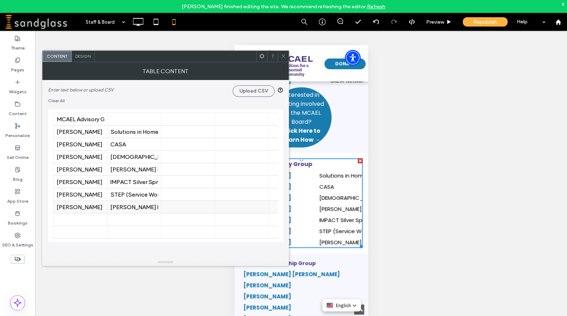
scroll to position [1699, 0]
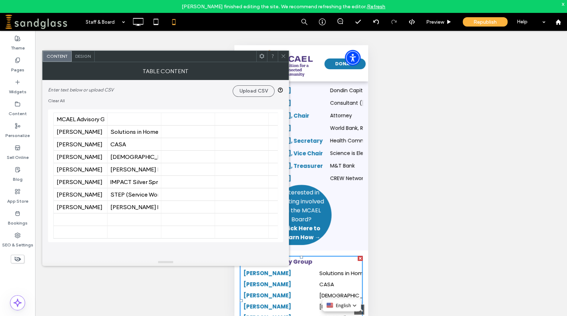
click at [83, 56] on span "Design" at bounding box center [82, 55] width 15 height 5
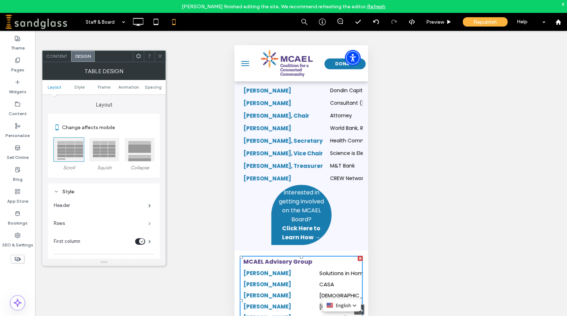
click at [149, 222] on span at bounding box center [149, 223] width 3 height 4
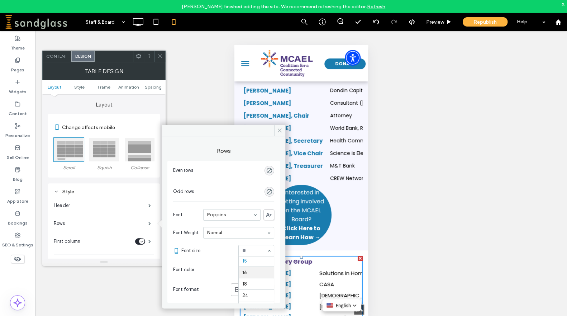
scroll to position [37, 0]
click at [68, 204] on label "Header" at bounding box center [101, 205] width 95 height 14
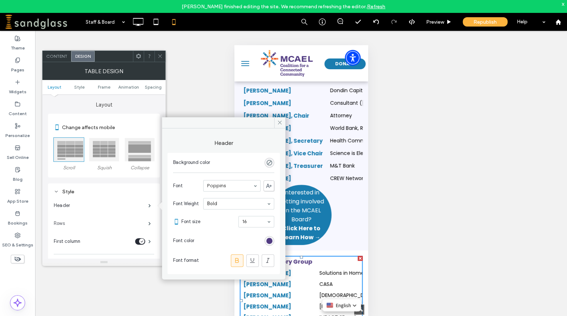
click at [59, 222] on label "Rows" at bounding box center [101, 223] width 95 height 14
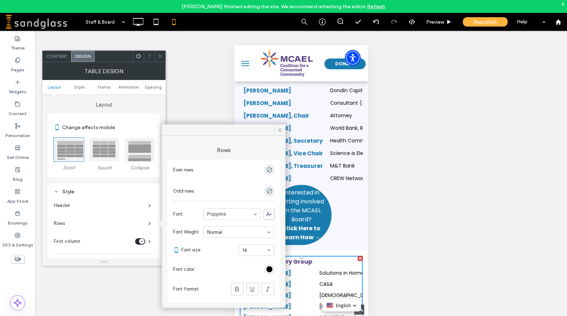
click at [284, 171] on div "Rows Even rows Odd rows Font Poppins Font Weight Normal Font size 14 Font color…" at bounding box center [223, 218] width 123 height 167
drag, startPoint x: 278, startPoint y: 128, endPoint x: 44, endPoint y: 83, distance: 238.1
click at [278, 129] on icon at bounding box center [279, 129] width 5 height 5
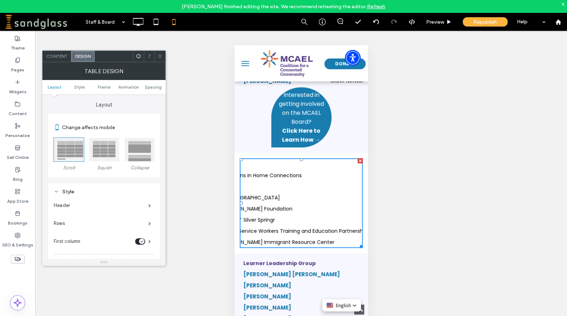
scroll to position [0, 107]
click at [54, 56] on span "Content" at bounding box center [56, 55] width 21 height 5
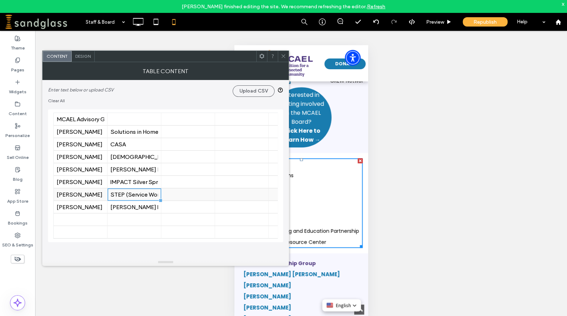
click at [147, 195] on div "STEP (Service Workers Training and Education Partnership" at bounding box center [134, 194] width 48 height 7
click at [147, 192] on div "STEP (Service Workers Training and Education Partnership" at bounding box center [134, 194] width 48 height 7
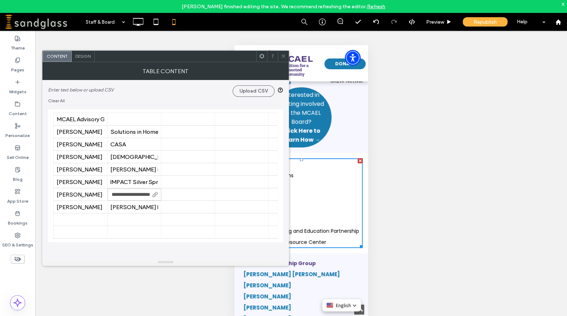
click at [139, 197] on input "**********" at bounding box center [134, 194] width 54 height 12
type input "**********"
click at [283, 57] on icon at bounding box center [282, 55] width 5 height 5
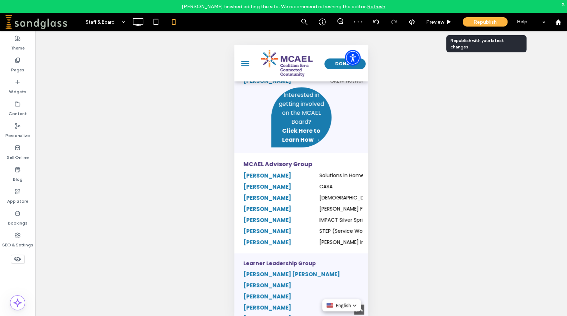
click at [468, 23] on div "Republish" at bounding box center [484, 21] width 45 height 9
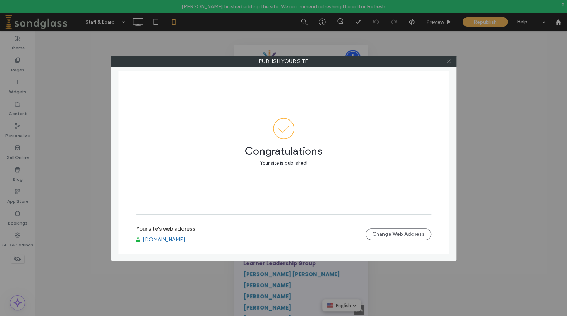
click at [448, 62] on icon at bounding box center [448, 60] width 5 height 5
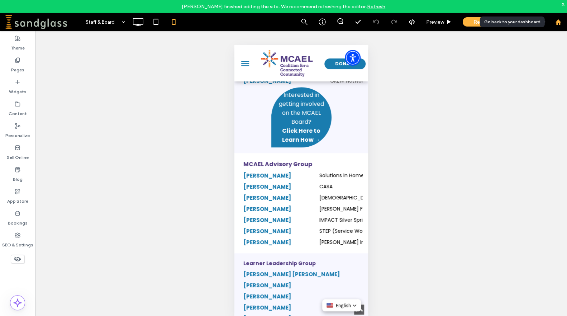
click at [561, 22] on div at bounding box center [557, 22] width 17 height 6
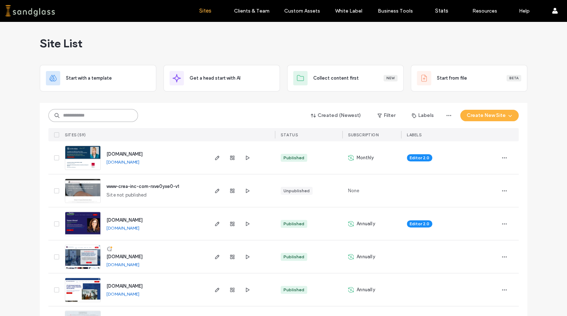
click at [106, 117] on input at bounding box center [93, 115] width 90 height 13
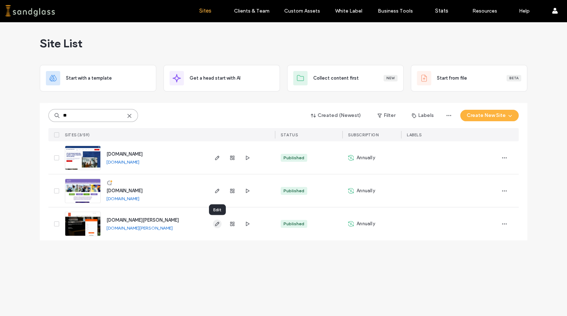
type input "**"
click at [217, 227] on span "button" at bounding box center [217, 223] width 9 height 9
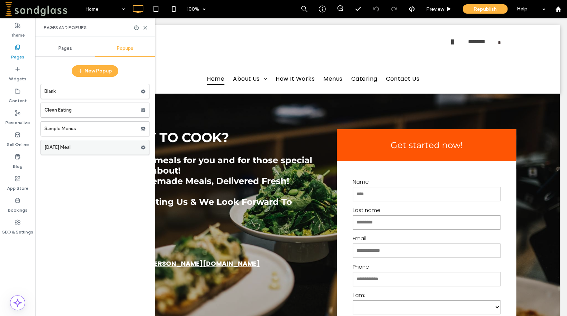
click at [74, 148] on label "[DATE] Meal" at bounding box center [92, 147] width 96 height 14
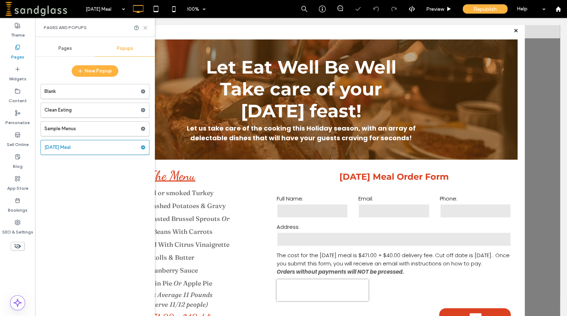
click at [143, 27] on icon at bounding box center [145, 27] width 5 height 5
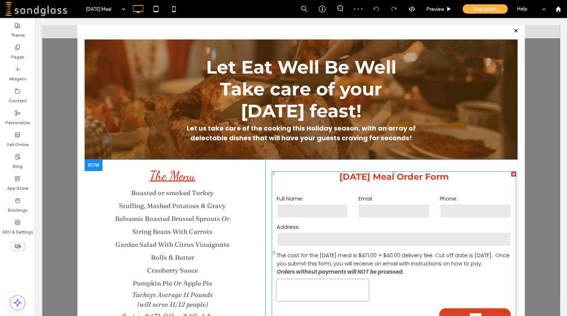
click at [304, 263] on span "The cost for the [DATE] meal is $471.00 + $40.00 delivery fee. Cut off date is …" at bounding box center [392, 259] width 233 height 16
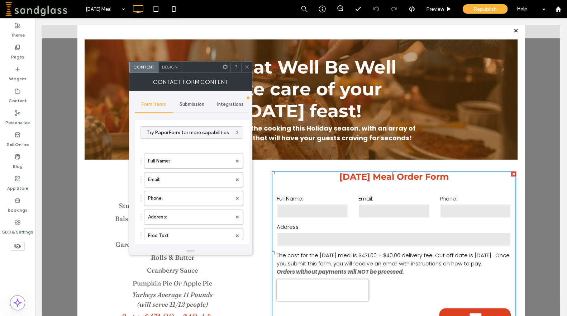
scroll to position [32, 0]
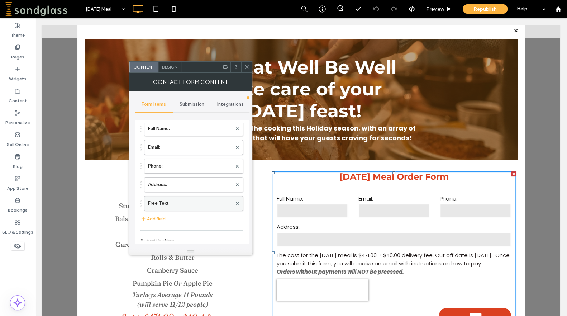
click at [187, 199] on label "Free Text" at bounding box center [190, 203] width 84 height 14
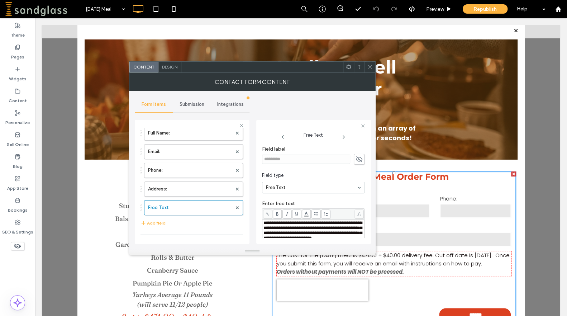
click at [290, 234] on span "**********" at bounding box center [312, 230] width 98 height 20
click at [372, 70] on span at bounding box center [369, 67] width 5 height 11
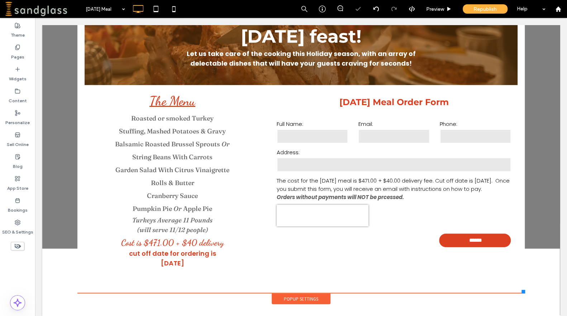
scroll to position [75, 0]
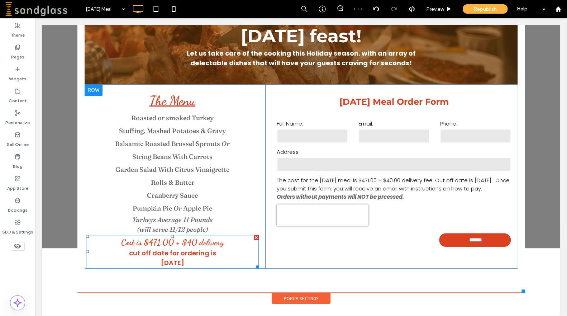
click at [160, 264] on span "cut off date for ordering is [DATE]" at bounding box center [172, 257] width 87 height 19
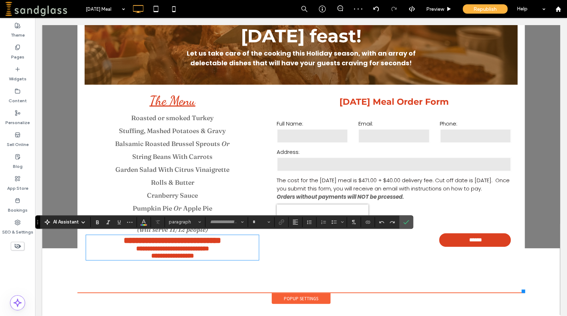
click at [160, 259] on span "**********" at bounding box center [172, 252] width 73 height 14
click at [171, 259] on span "**********" at bounding box center [172, 252] width 73 height 14
type input "*******"
type input "**"
click at [177, 259] on span "**********" at bounding box center [172, 252] width 73 height 14
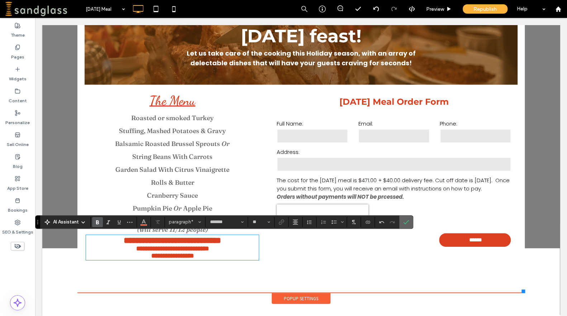
click at [401, 224] on label "Confirm" at bounding box center [405, 221] width 11 height 13
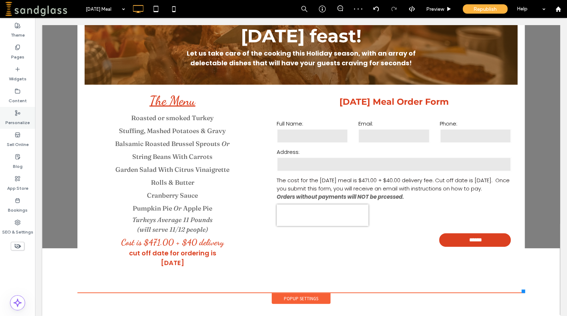
click at [17, 120] on label "Personalize" at bounding box center [17, 121] width 24 height 10
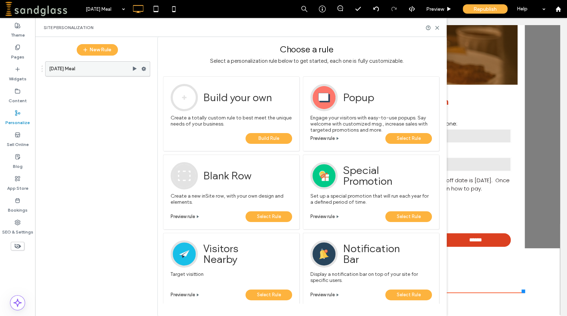
click at [143, 65] on span at bounding box center [143, 68] width 5 height 11
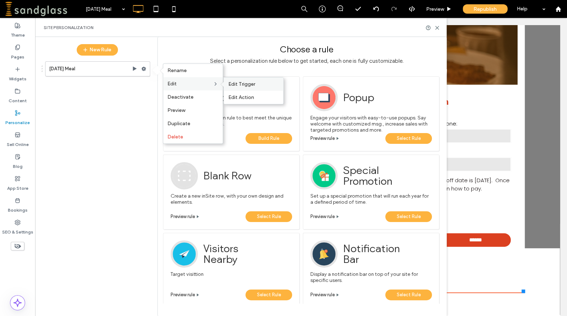
click at [239, 85] on span "Edit Trigger" at bounding box center [241, 84] width 27 height 6
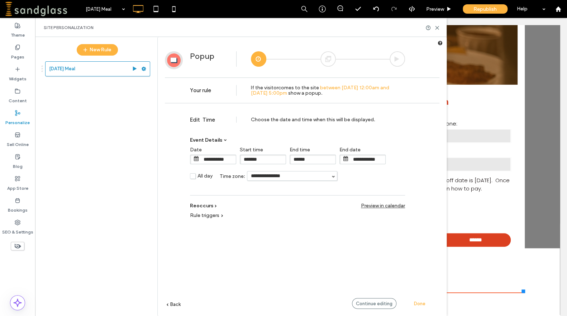
click at [381, 157] on input "**********" at bounding box center [367, 159] width 36 height 9
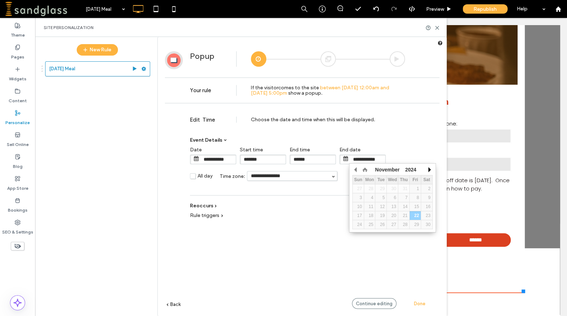
click at [428, 169] on button "button" at bounding box center [428, 169] width 7 height 11
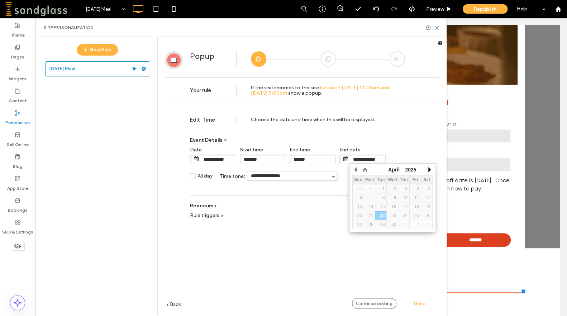
click at [428, 169] on button "button" at bounding box center [428, 169] width 7 height 11
click at [428, 168] on button "button" at bounding box center [428, 169] width 7 height 11
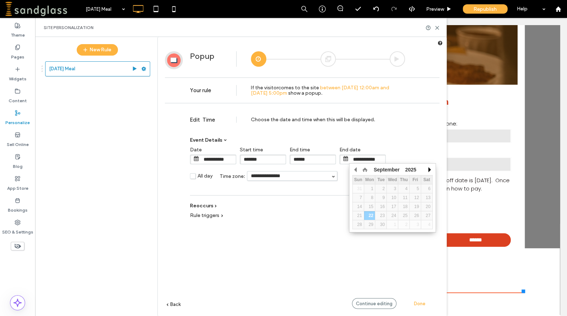
click at [428, 168] on button "button" at bounding box center [428, 169] width 7 height 11
click at [418, 217] on div "21" at bounding box center [414, 215] width 11 height 5
type input "**********"
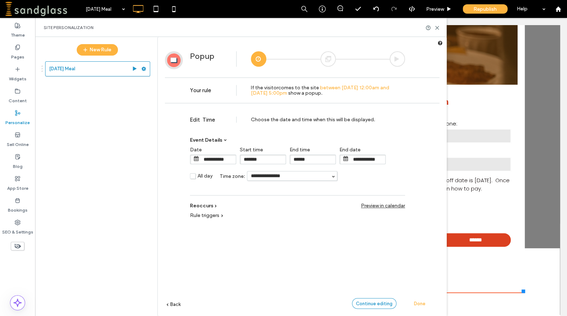
click at [371, 305] on div "Continue editing" at bounding box center [374, 303] width 44 height 11
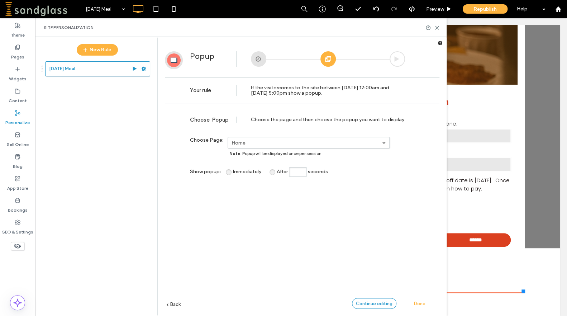
click at [370, 305] on span "Continue editing" at bounding box center [374, 302] width 37 height 5
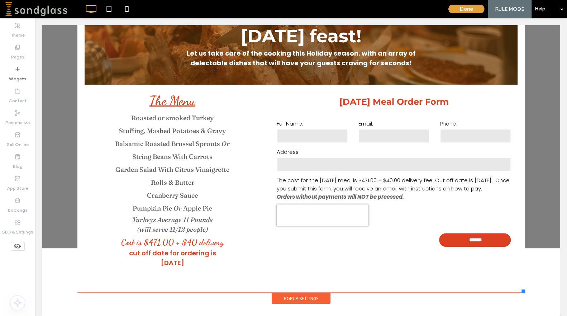
click at [454, 9] on button "Done" at bounding box center [466, 9] width 36 height 9
